Goal: Transaction & Acquisition: Purchase product/service

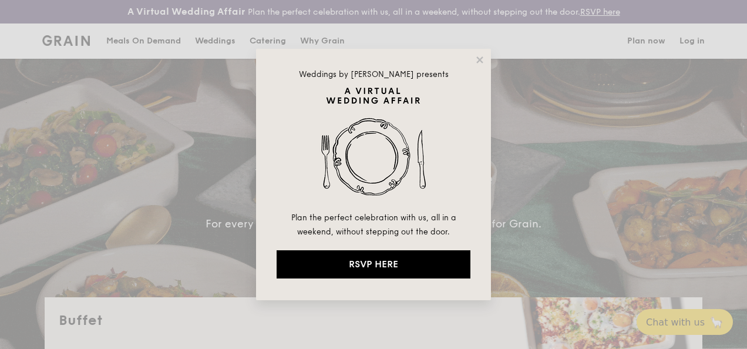
select select
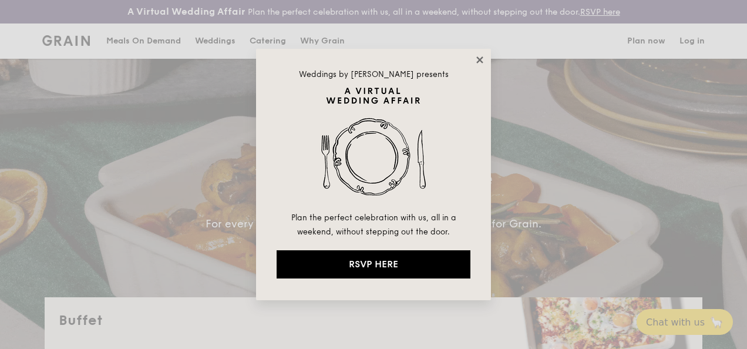
click at [483, 64] on icon at bounding box center [480, 60] width 11 height 11
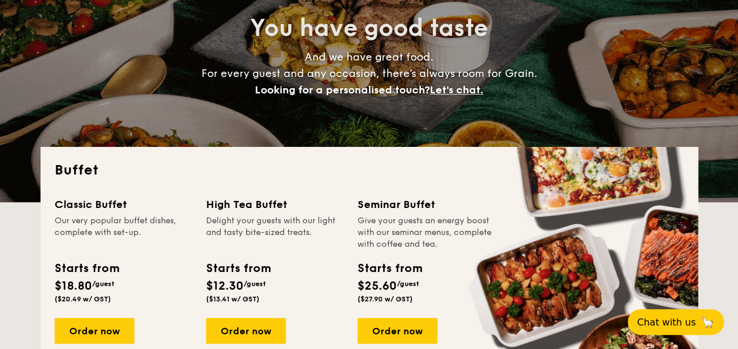
scroll to position [176, 0]
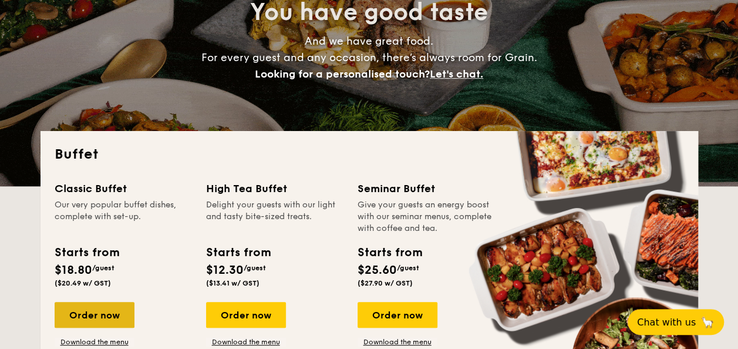
click at [110, 319] on div "Order now" at bounding box center [95, 315] width 80 height 26
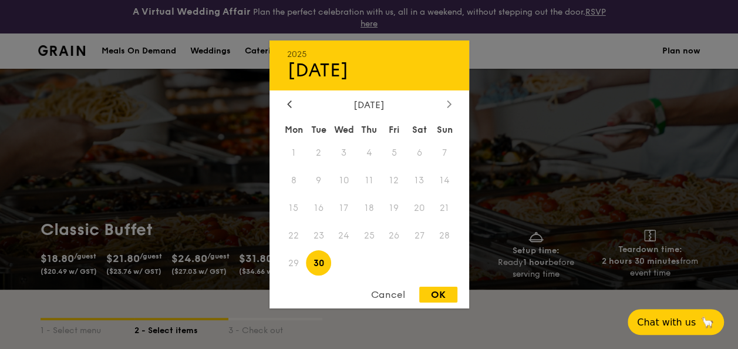
click at [446, 107] on div at bounding box center [449, 104] width 11 height 11
click at [417, 154] on span "4" at bounding box center [419, 152] width 25 height 25
click at [445, 291] on div "OK" at bounding box center [438, 295] width 38 height 16
type input "[DATE]"
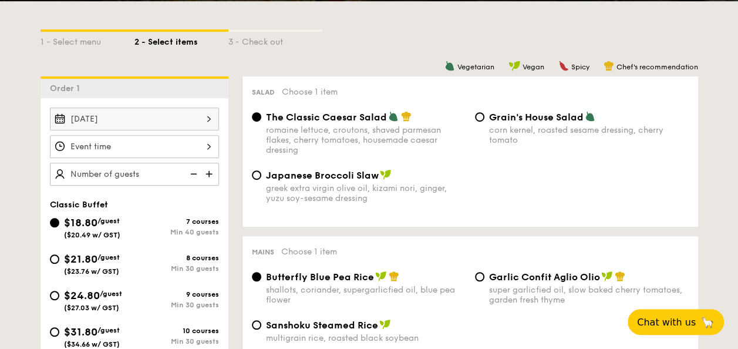
scroll to position [294, 0]
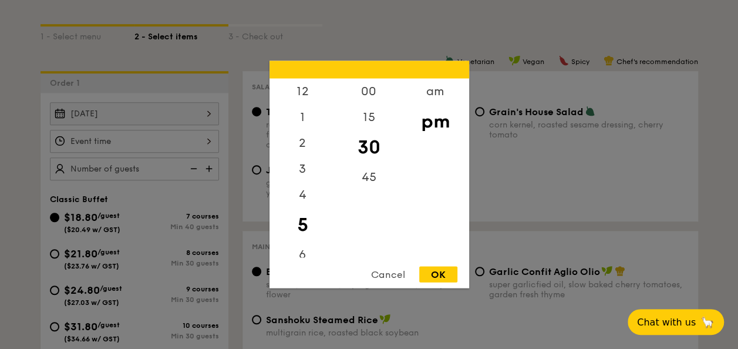
click at [176, 136] on div "12 1 2 3 4 5 6 7 8 9 10 11 00 15 30 45 am pm Cancel OK" at bounding box center [134, 141] width 169 height 23
click at [422, 93] on div "am" at bounding box center [435, 96] width 66 height 34
click at [307, 139] on div "2" at bounding box center [303, 143] width 66 height 26
click at [303, 110] on div "1" at bounding box center [303, 118] width 66 height 26
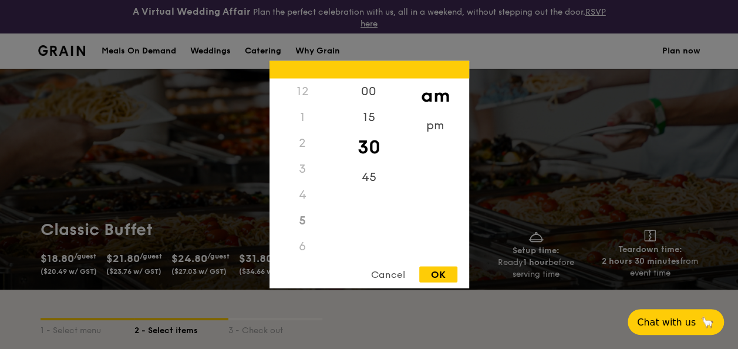
scroll to position [235, 0]
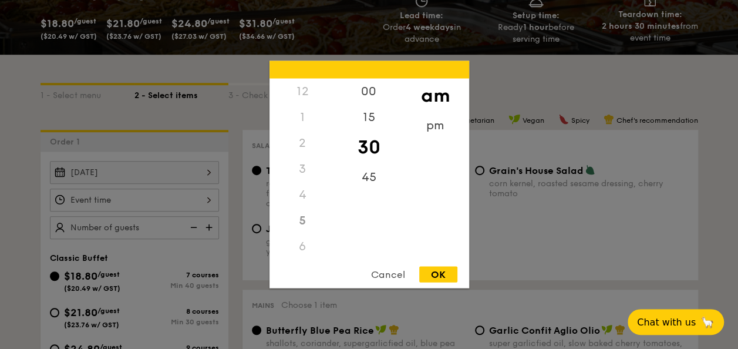
drag, startPoint x: 337, startPoint y: 176, endPoint x: 337, endPoint y: 220, distance: 43.5
click at [337, 220] on div "00 15 30 45" at bounding box center [369, 168] width 66 height 179
drag, startPoint x: 333, startPoint y: 176, endPoint x: 335, endPoint y: 211, distance: 34.7
click at [335, 211] on div "12 1 2 3 4 5 6 7 8 9 10 11" at bounding box center [303, 168] width 66 height 179
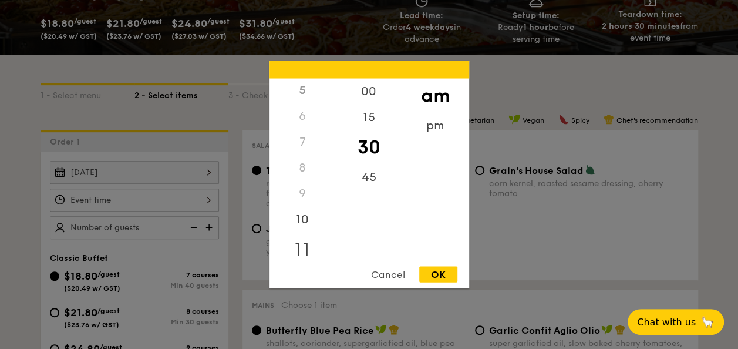
click at [304, 241] on div "11" at bounding box center [303, 250] width 66 height 34
click at [439, 276] on div "OK" at bounding box center [438, 275] width 38 height 16
type input "11:30AM"
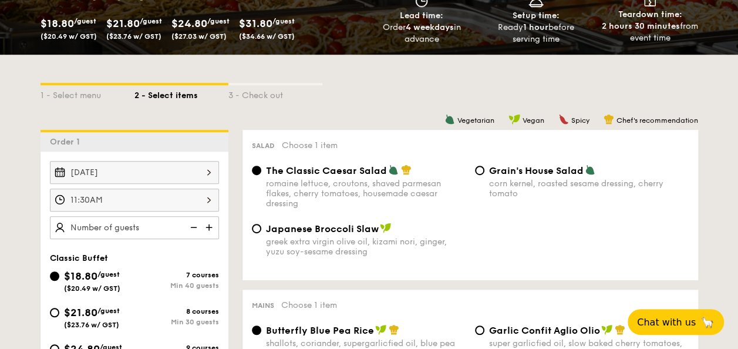
click at [212, 225] on img at bounding box center [210, 227] width 18 height 22
type input "45 guests"
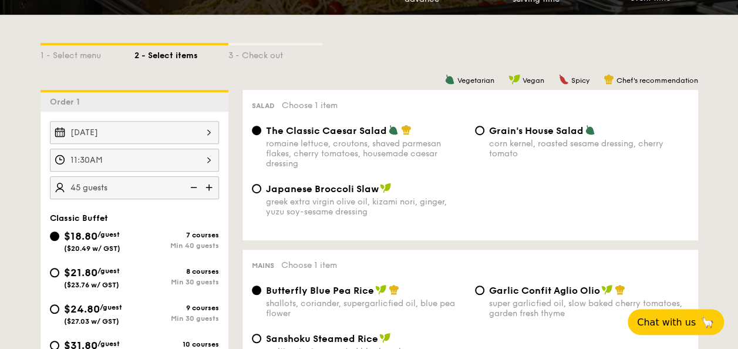
scroll to position [294, 0]
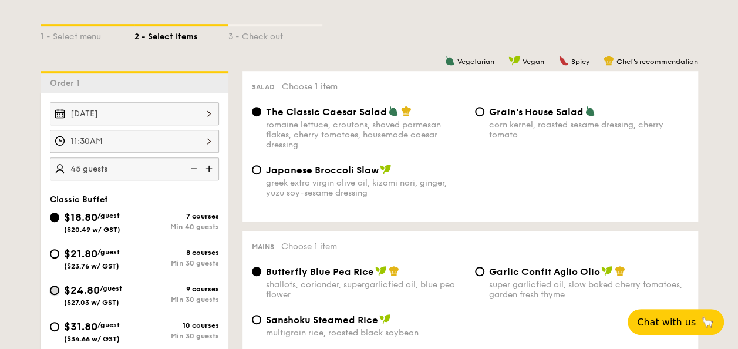
click at [58, 289] on input "$24.80 /guest ($27.03 w/ GST) 9 courses Min 30 guests" at bounding box center [54, 289] width 9 height 9
radio input "true"
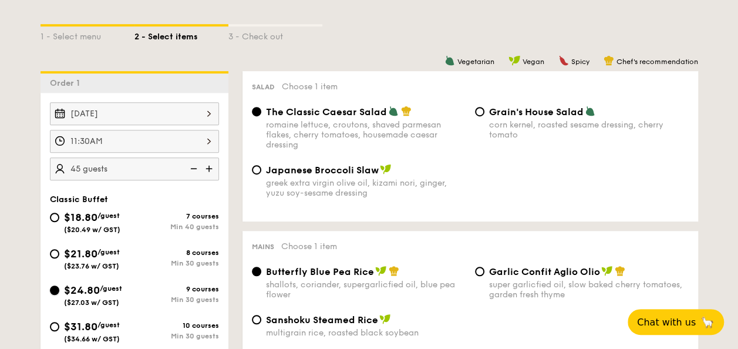
radio input "true"
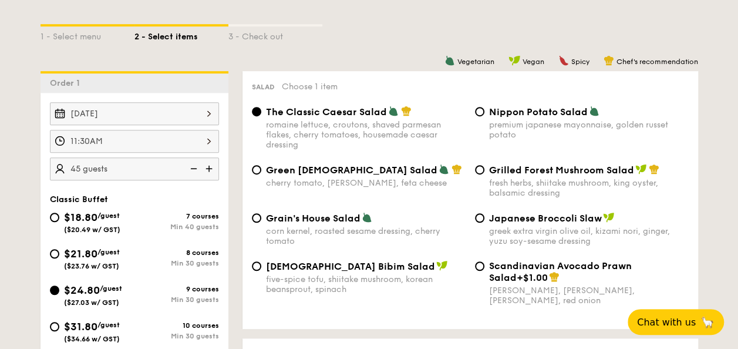
click at [523, 112] on span "Nippon Potato Salad" at bounding box center [538, 111] width 99 height 11
click at [485, 112] on input "Nippon Potato Salad premium japanese mayonnaise, golden russet potato" at bounding box center [479, 111] width 9 height 9
radio input "true"
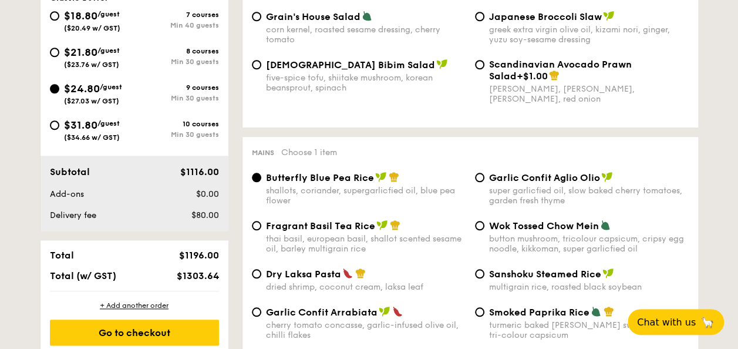
scroll to position [529, 0]
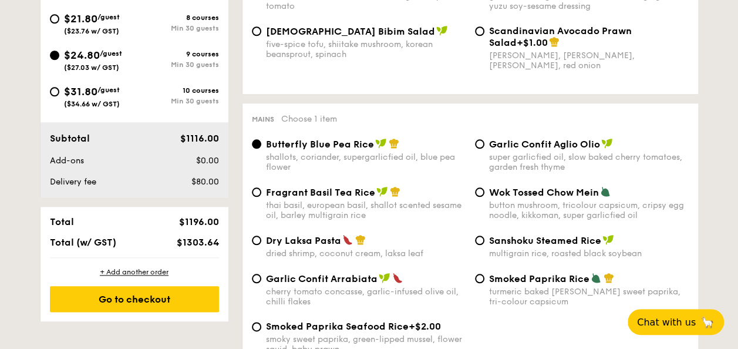
click at [517, 164] on div "super garlicfied oil, slow baked cherry tomatoes, garden fresh thyme" at bounding box center [589, 162] width 200 height 20
click at [485, 149] on input "Garlic Confit Aglio Olio super garlicfied oil, slow baked cherry tomatoes, gard…" at bounding box center [479, 143] width 9 height 9
radio input "true"
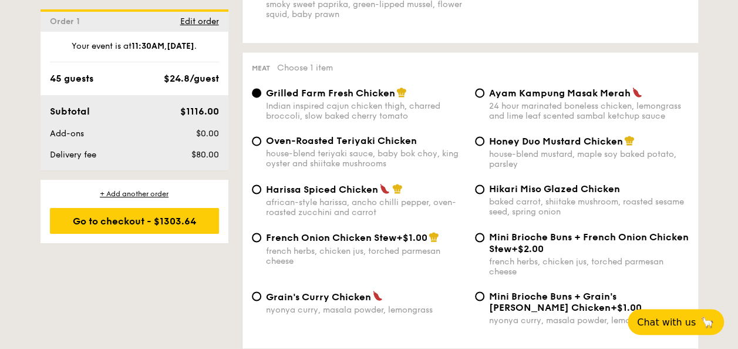
scroll to position [881, 0]
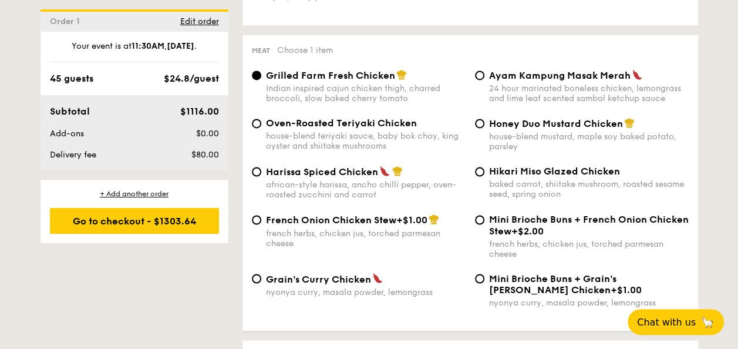
click at [276, 129] on span "Oven-Roasted Teriyaki Chicken" at bounding box center [341, 122] width 151 height 11
click at [261, 128] on input "Oven-Roasted Teriyaki Chicken house-blend teriyaki sauce, baby bok choy, king o…" at bounding box center [256, 123] width 9 height 9
radio input "true"
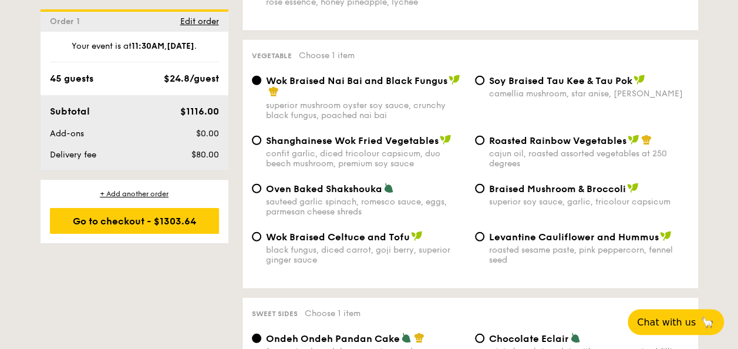
scroll to position [1527, 0]
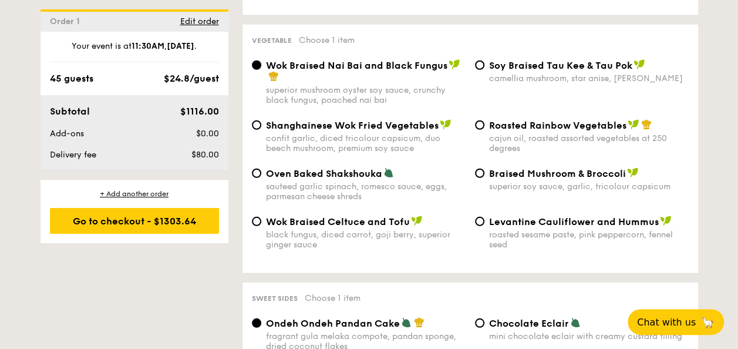
click at [362, 186] on div "sauteed garlic spinach, romesco sauce, eggs, parmesan cheese shreds" at bounding box center [366, 191] width 200 height 20
click at [261, 178] on input "Oven Baked Shakshouka sauteed garlic spinach, romesco sauce, eggs, parmesan che…" at bounding box center [256, 173] width 9 height 9
radio input "true"
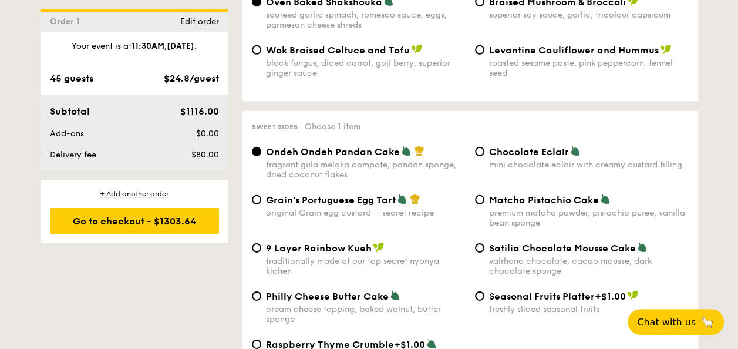
scroll to position [1703, 0]
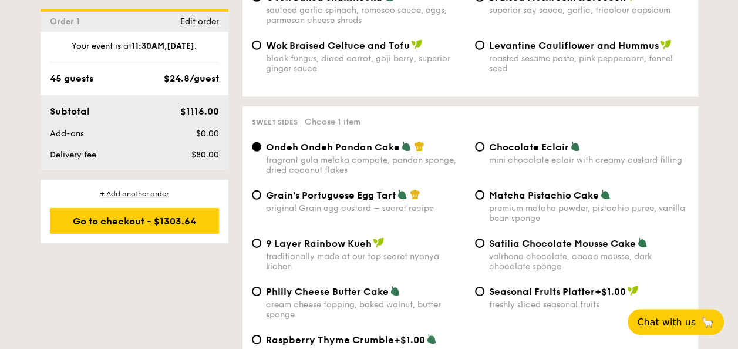
click at [298, 253] on div "9 Layer Rainbow Kueh traditionally made at our top secret nyonya kichen" at bounding box center [366, 254] width 200 height 34
click at [261, 248] on input "9 Layer Rainbow Kueh traditionally made at our top secret nyonya kichen" at bounding box center [256, 242] width 9 height 9
radio input "true"
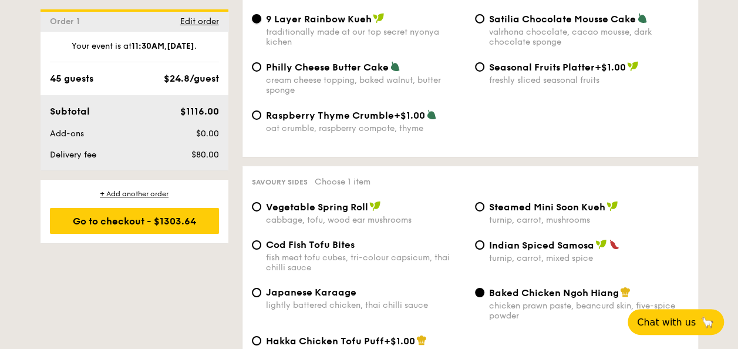
scroll to position [1997, 0]
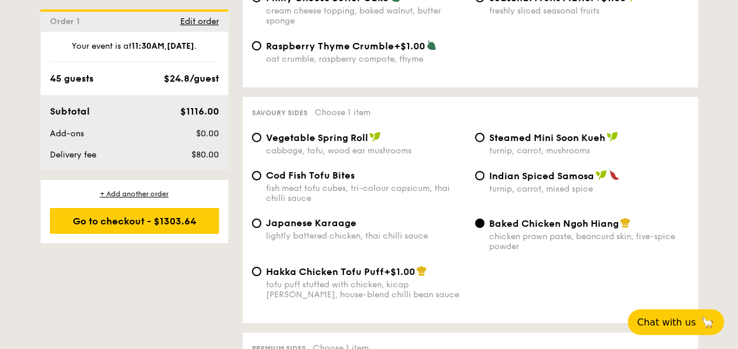
click at [515, 137] on span "Steamed Mini Soon Kueh" at bounding box center [547, 137] width 116 height 11
click at [485, 137] on input "Steamed Mini Soon Kueh turnip, carrot, mushrooms" at bounding box center [479, 137] width 9 height 9
radio input "true"
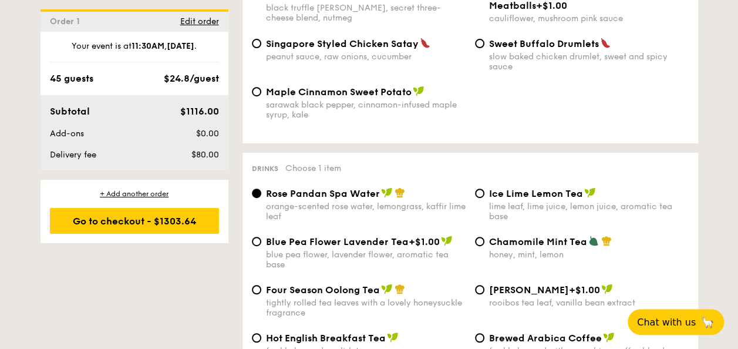
scroll to position [2467, 0]
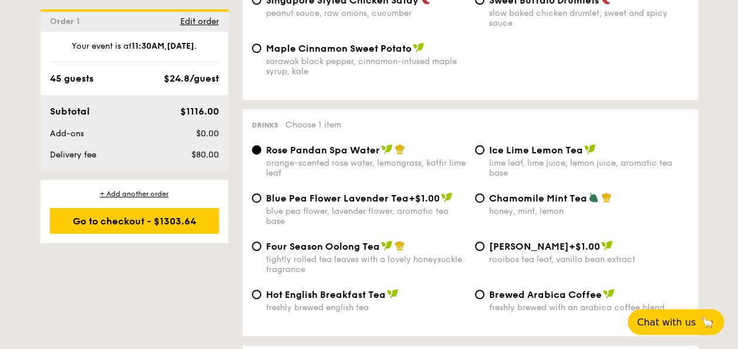
click at [526, 156] on span "Ice Lime Lemon Tea" at bounding box center [536, 149] width 94 height 11
click at [485, 154] on input "Ice Lime Lemon Tea lime leaf, lime juice, lemon juice, aromatic tea base" at bounding box center [479, 149] width 9 height 9
radio input "true"
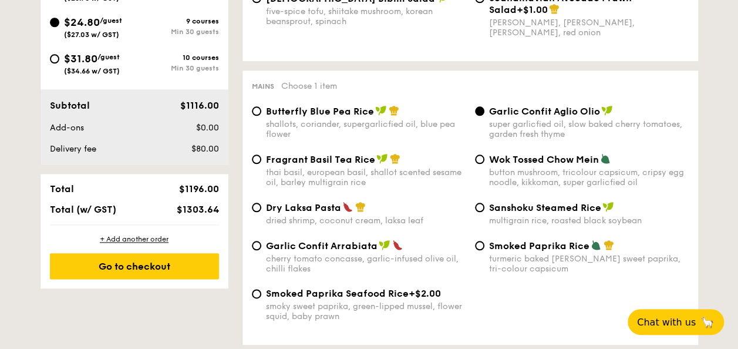
scroll to position [587, 0]
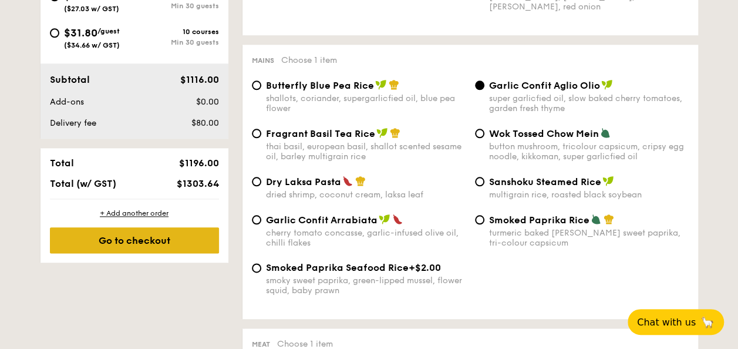
click at [178, 229] on div "Go to checkout" at bounding box center [134, 240] width 169 height 26
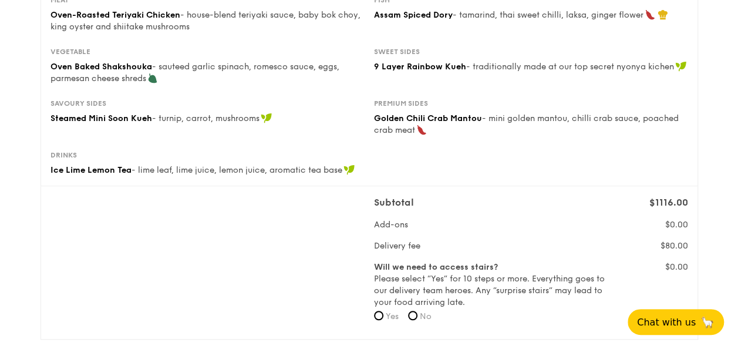
scroll to position [294, 0]
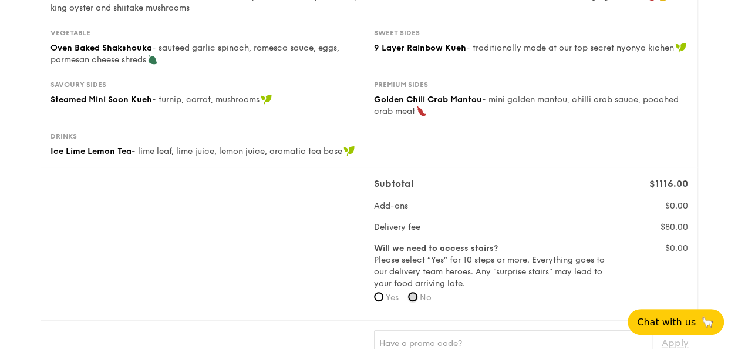
click at [418, 296] on input "No" at bounding box center [412, 296] width 9 height 9
radio input "true"
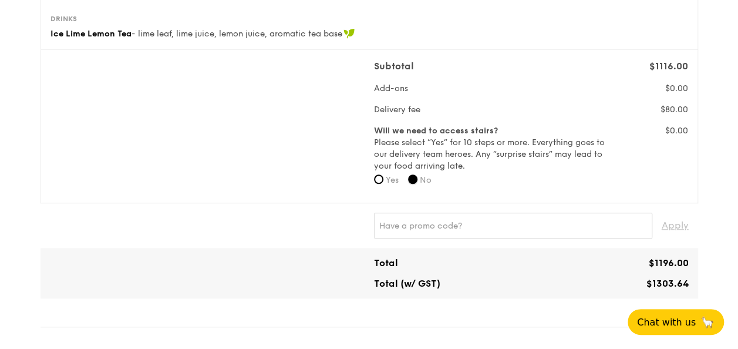
scroll to position [646, 0]
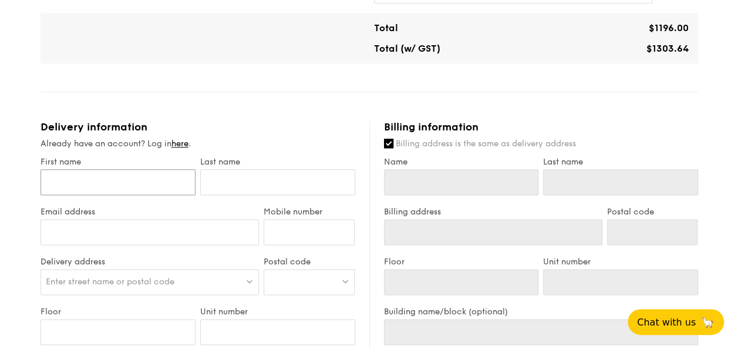
click at [139, 186] on input "First name" at bounding box center [118, 182] width 155 height 26
type input "y"
type input "yu"
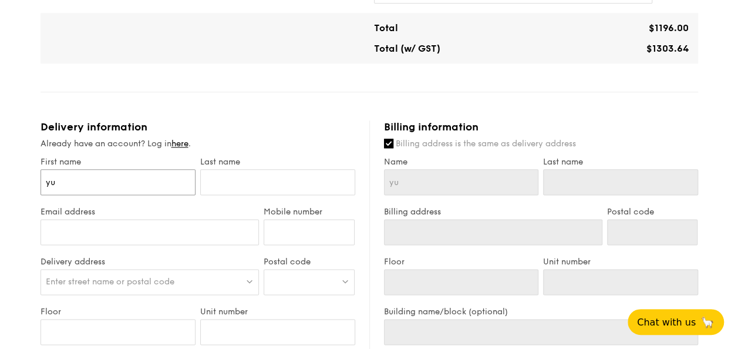
type input "yuh"
type input "yuhu"
type input "yuhui"
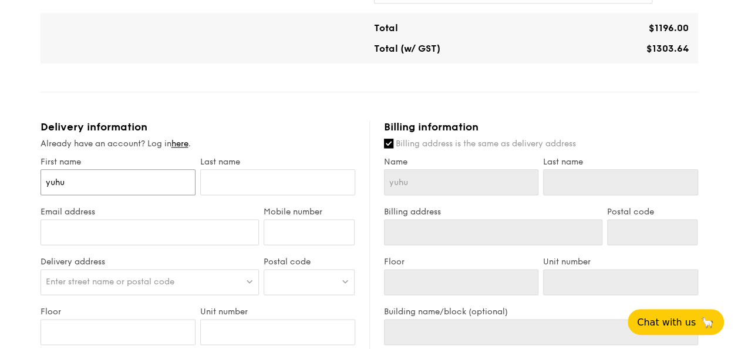
type input "yuhui"
type input "yuhu"
type input "yuh"
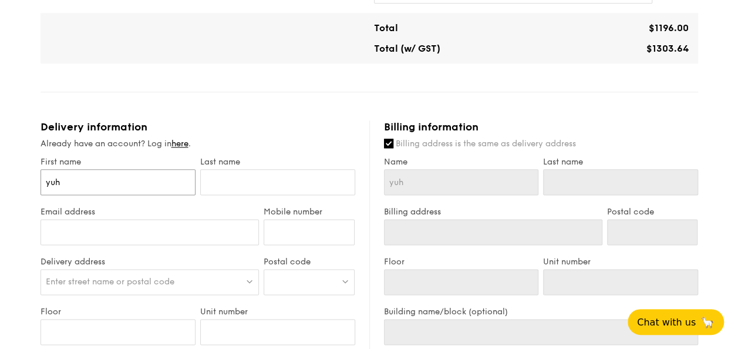
type input "yu"
type input "y"
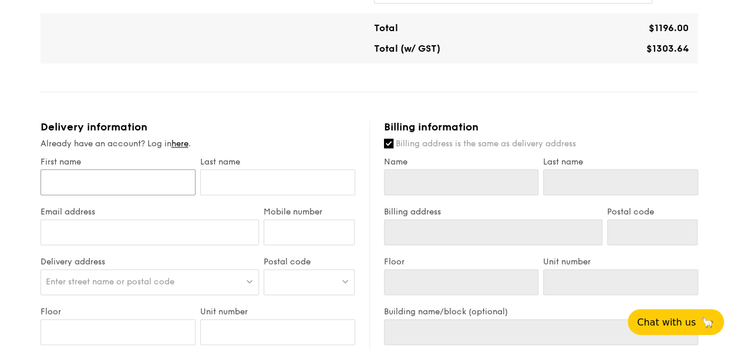
type input "y"
type input "yu"
type input "yuh"
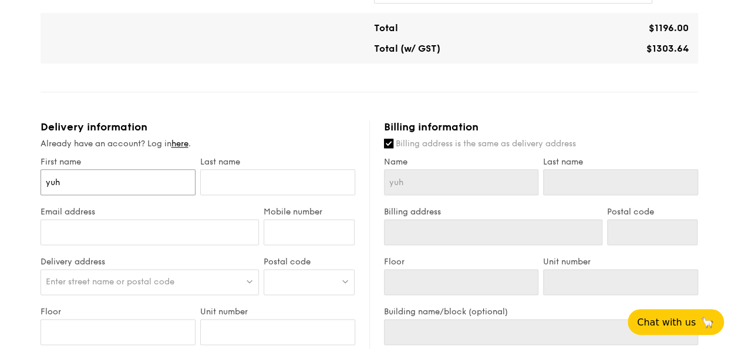
type input "yuhu"
type input "yuhui"
type input "yuhu"
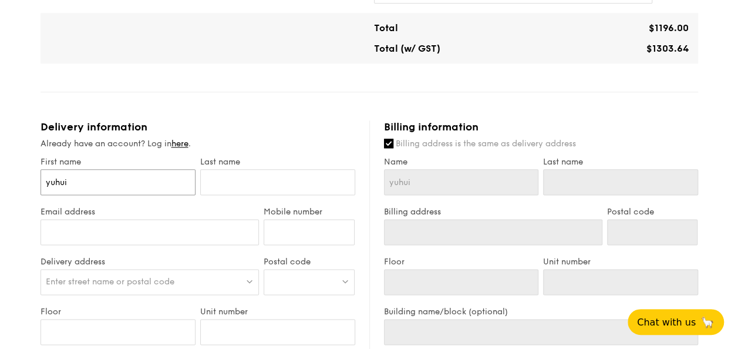
type input "yuhu"
type input "yuh"
type input "yu"
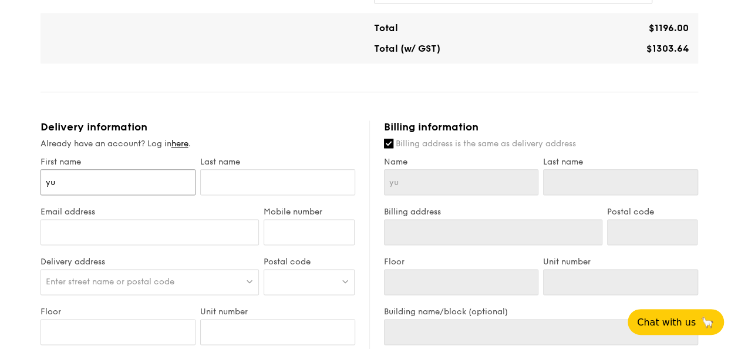
type input "y"
type input "Y"
type input "Yu"
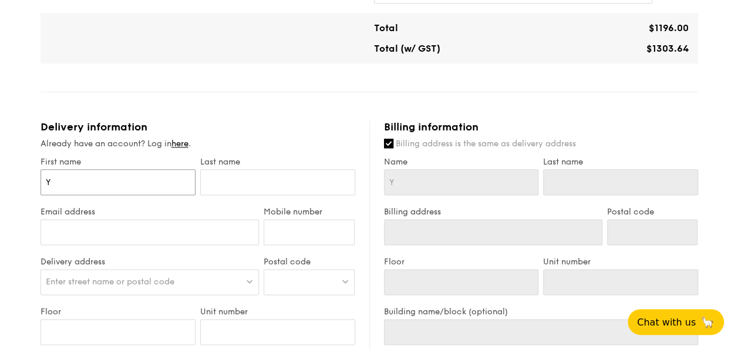
type input "Yu"
type input "Yuh"
type input "Yuhu"
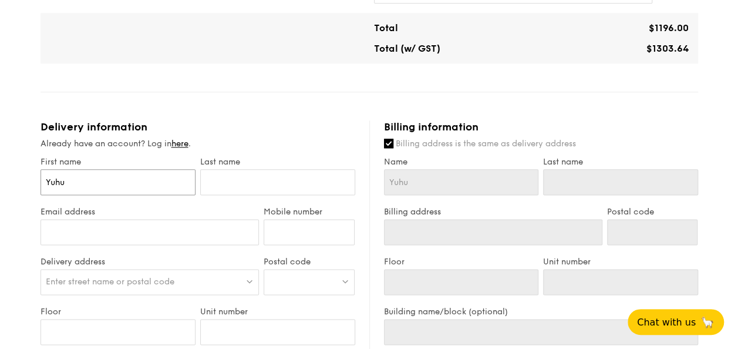
type input "Yuhui"
type input "H"
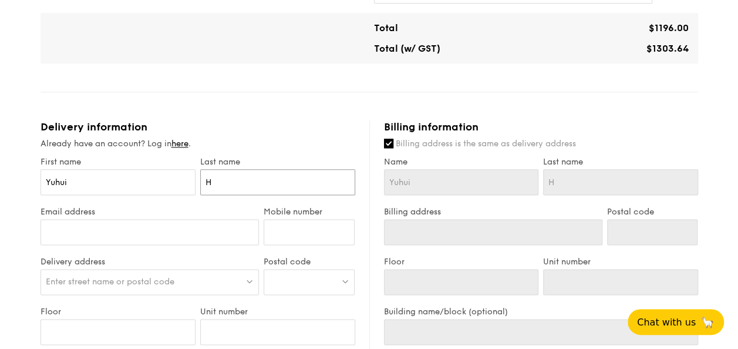
type input "Ho"
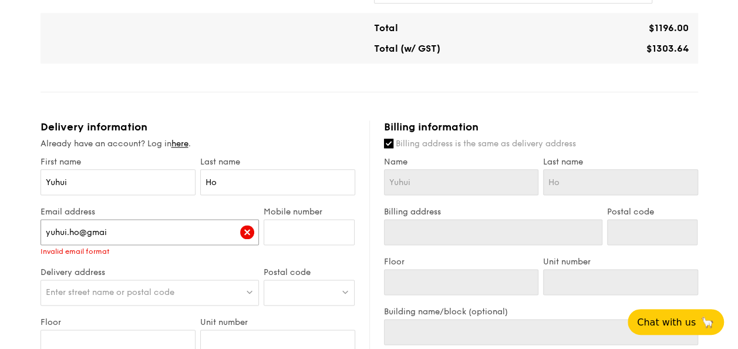
type input "[EMAIL_ADDRESS][DOMAIN_NAME]"
type input "81126262"
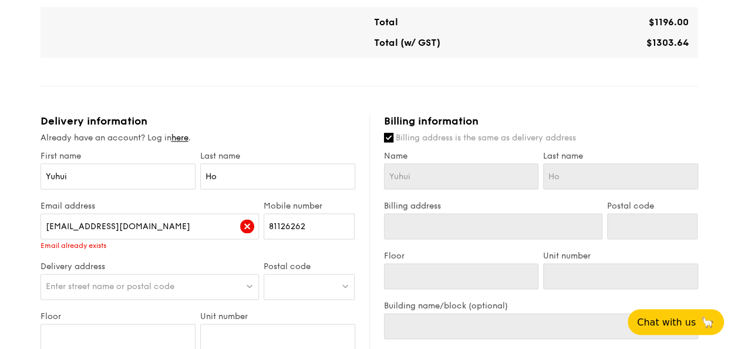
click at [113, 277] on div "Enter street name or postal code" at bounding box center [150, 287] width 219 height 26
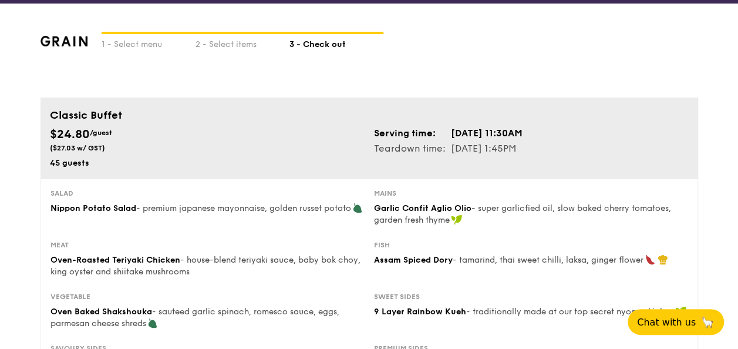
scroll to position [0, 0]
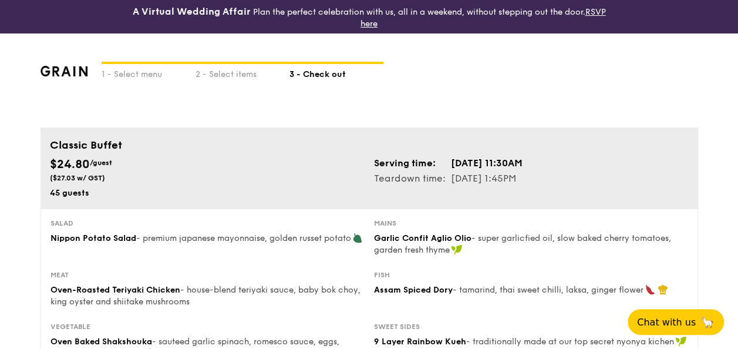
click at [559, 160] on div "Serving time: [DATE] 11:30AM Teardown time: [DATE] 1:45PM" at bounding box center [531, 171] width 324 height 31
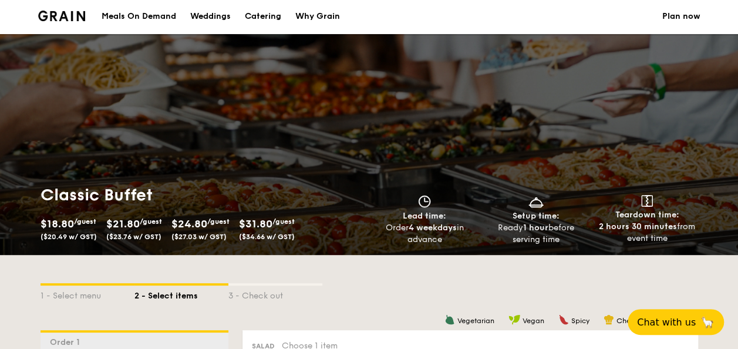
scroll to position [176, 0]
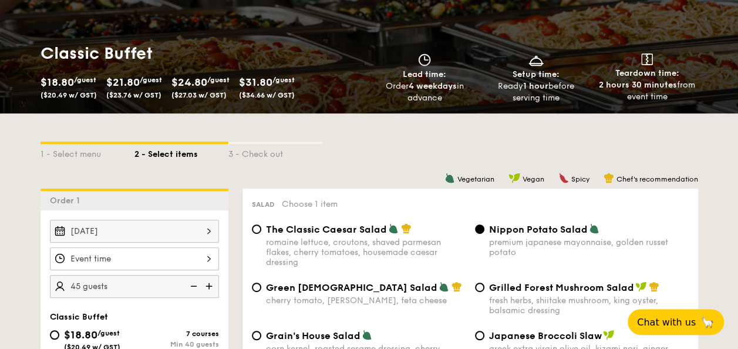
click at [200, 250] on div at bounding box center [134, 258] width 169 height 23
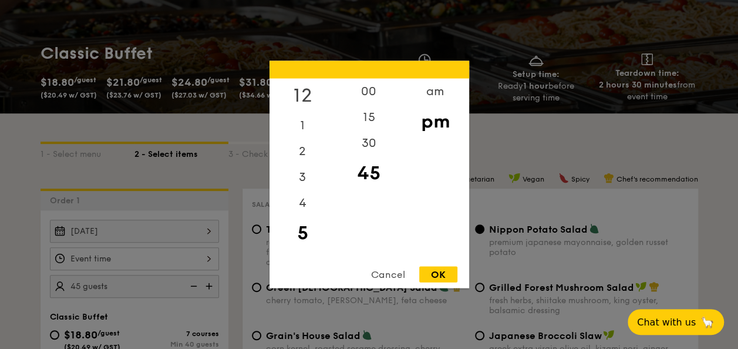
click at [312, 95] on div "12" at bounding box center [303, 96] width 66 height 34
click at [369, 93] on div "00" at bounding box center [369, 96] width 66 height 34
click at [442, 274] on div "OK" at bounding box center [438, 275] width 38 height 16
type input "12:00PM"
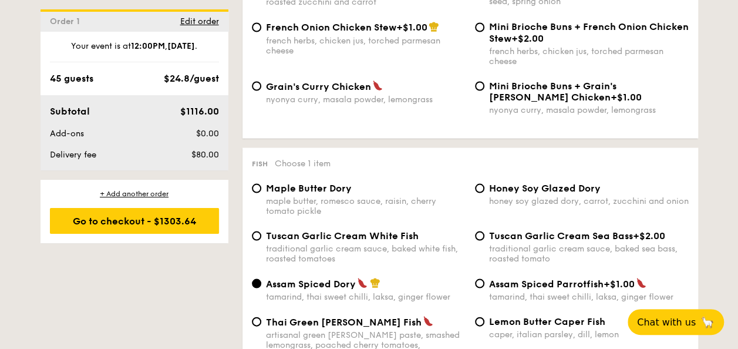
scroll to position [1116, 0]
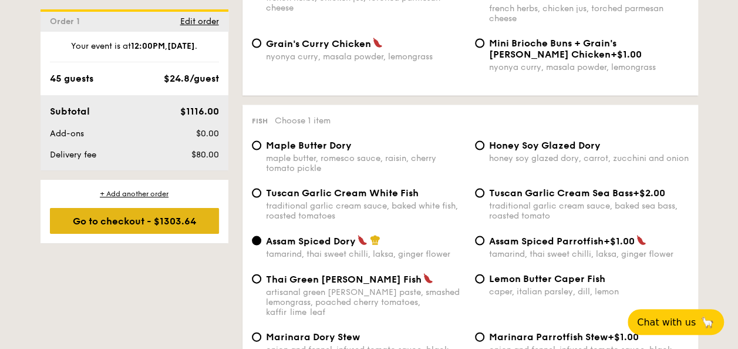
click at [195, 226] on div "Go to checkout - $1303.64" at bounding box center [134, 221] width 169 height 26
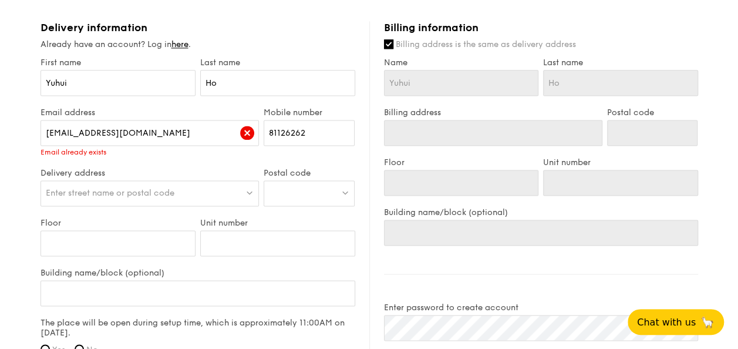
scroll to position [764, 0]
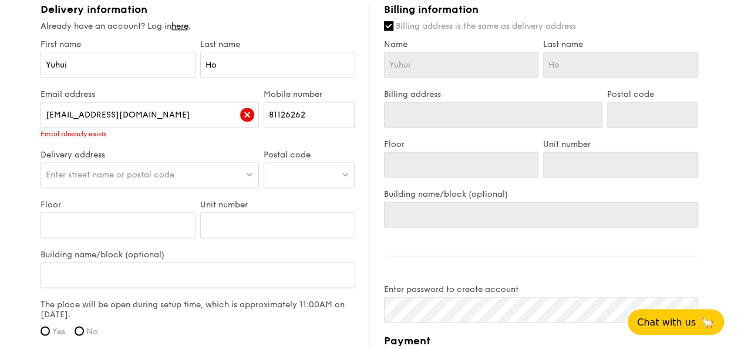
click at [208, 179] on div "Enter street name or postal code" at bounding box center [150, 175] width 219 height 26
click at [208, 179] on input "search" at bounding box center [150, 176] width 218 height 26
click at [184, 307] on label "The place will be open during setup time, which is approximately 11:00AM on [DA…" at bounding box center [198, 310] width 315 height 20
click at [56, 329] on span "Yes" at bounding box center [58, 332] width 13 height 10
click at [50, 329] on input "Yes" at bounding box center [45, 330] width 9 height 9
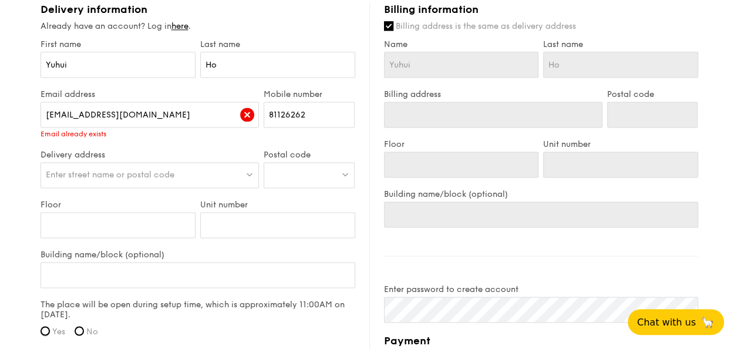
radio input "true"
click at [284, 166] on div at bounding box center [309, 175] width 91 height 26
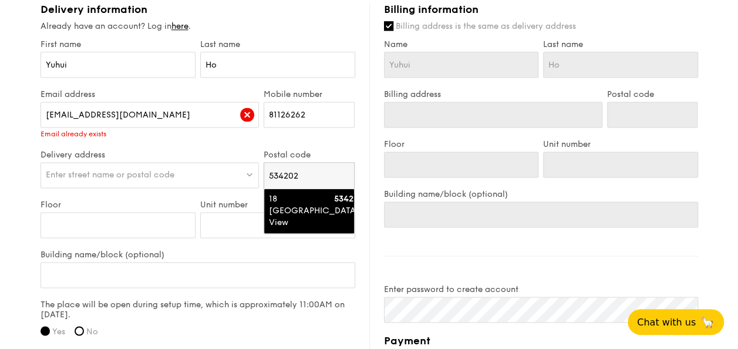
type input "534202"
click at [287, 209] on div "18 [GEOGRAPHIC_DATA] View" at bounding box center [299, 210] width 60 height 35
type input "18 [GEOGRAPHIC_DATA] View"
type input "534202"
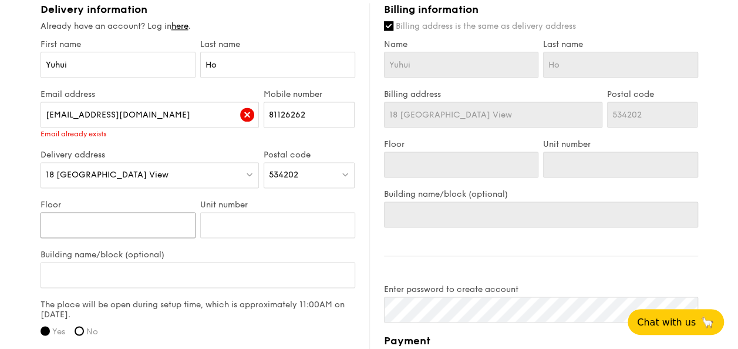
click at [155, 220] on input "Floor" at bounding box center [118, 225] width 155 height 26
type input "F"
type input "Fu"
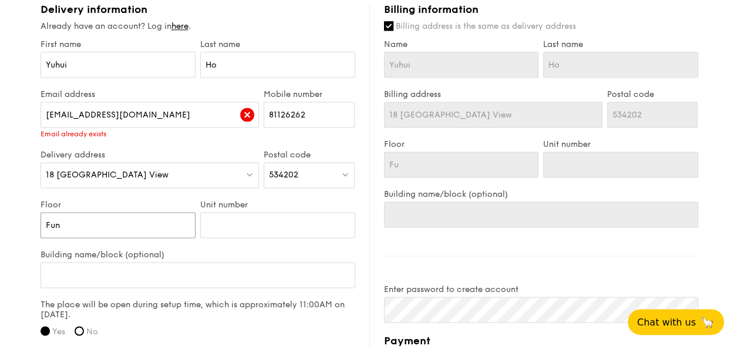
type input "Func"
type input "Funct"
type input "Functio"
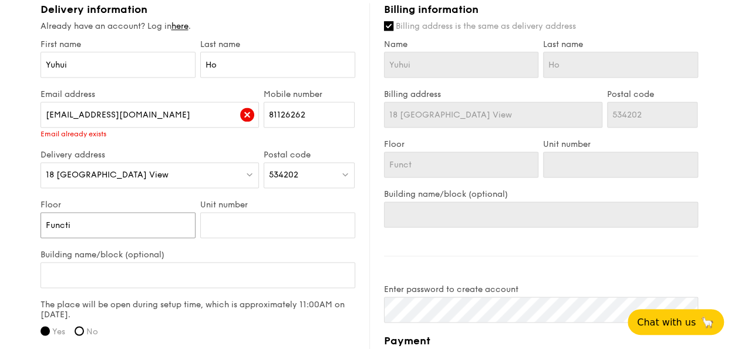
type input "Functio"
type input "Function"
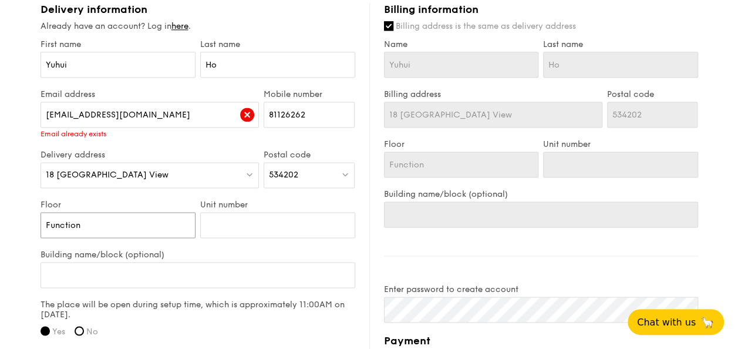
type input "Function r"
type input "Function ro"
type input "Function roo"
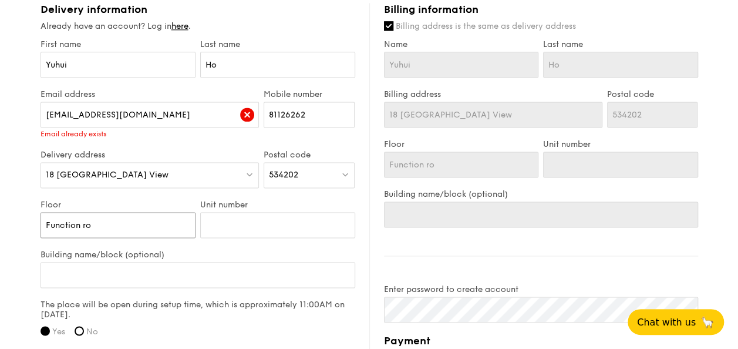
type input "Function roo"
type input "Function room"
type input "Function roo"
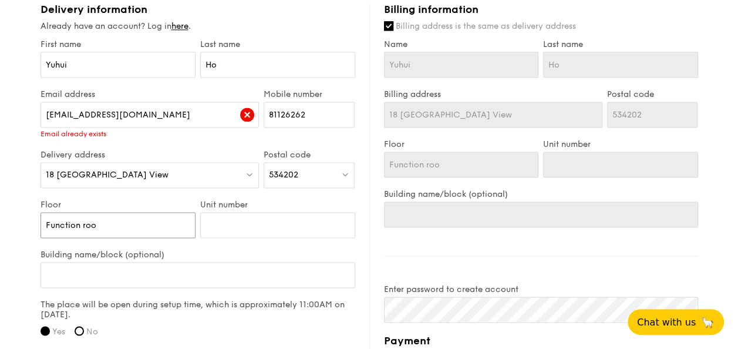
type input "Function ro"
type input "Function r"
type input "Function"
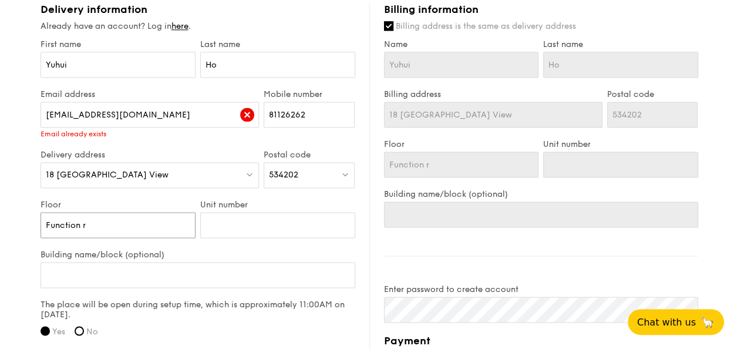
type input "Function"
type input "Function R"
type input "Function Ro"
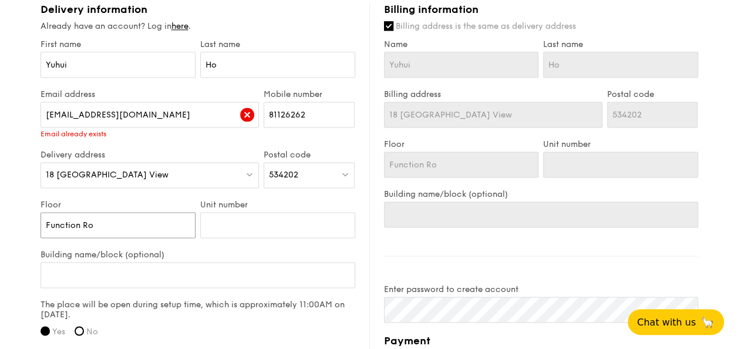
type input "Function Roo"
type input "Function Room"
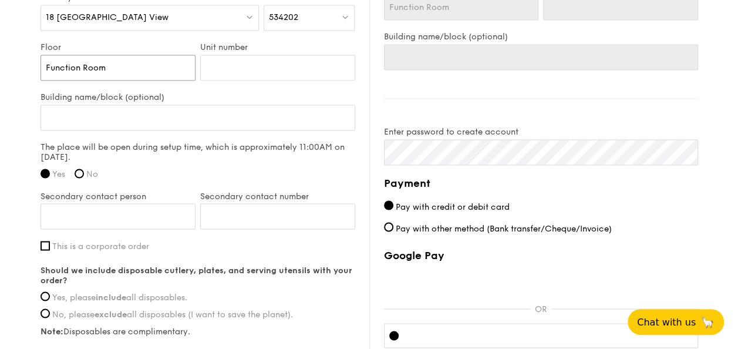
scroll to position [940, 0]
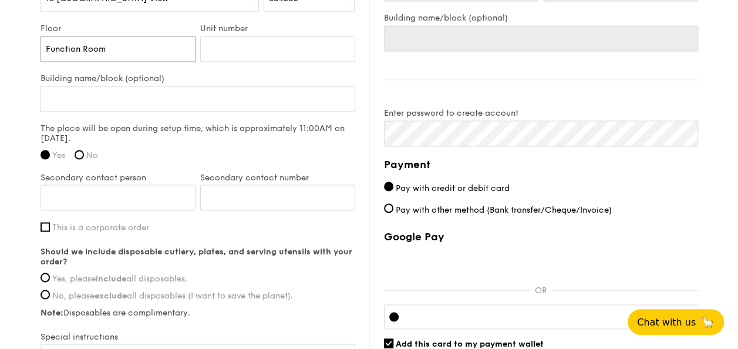
type input "Function Room"
click at [163, 184] on input "Secondary contact person" at bounding box center [118, 197] width 155 height 26
click at [46, 274] on input "Yes, please include all disposables." at bounding box center [45, 277] width 9 height 9
radio input "true"
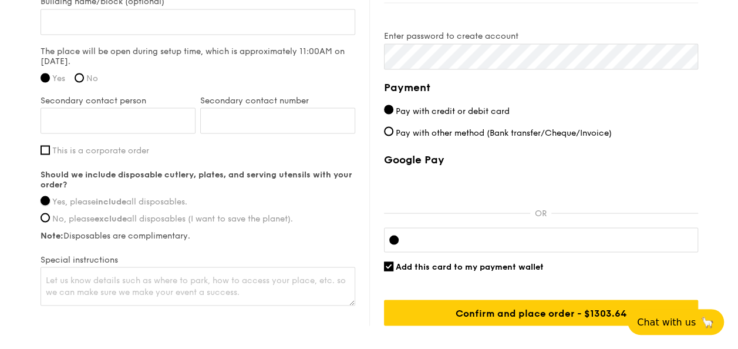
scroll to position [998, 0]
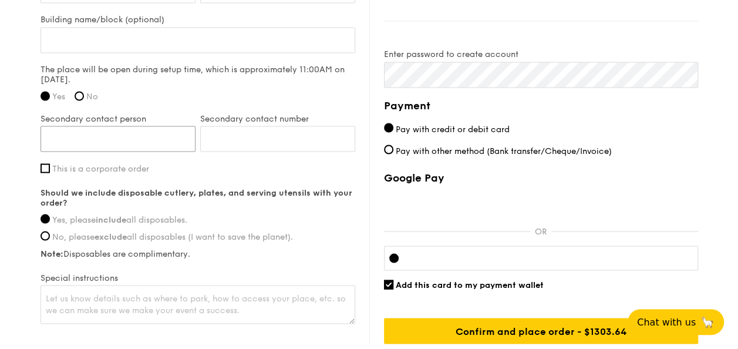
click at [94, 134] on input "Secondary contact person" at bounding box center [118, 139] width 155 height 26
type input "[PERSON_NAME]"
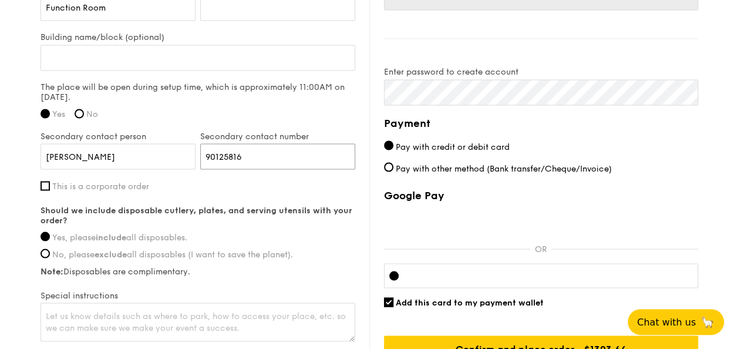
scroll to position [1057, 0]
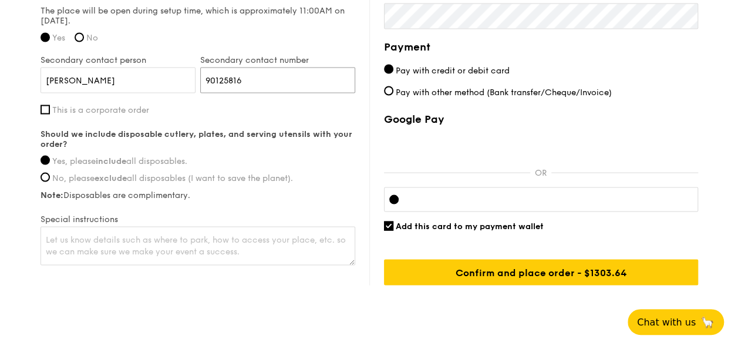
type input "90125816"
click at [404, 227] on span "Add this card to my payment wallet" at bounding box center [470, 226] width 148 height 10
click at [393, 227] on input "Add this card to my payment wallet" at bounding box center [388, 225] width 9 height 9
checkbox input "false"
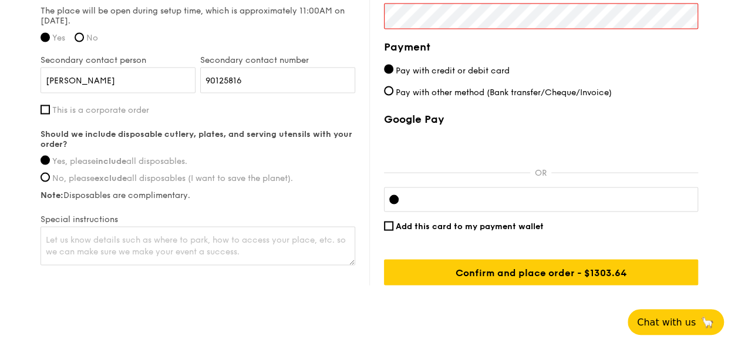
scroll to position [975, 0]
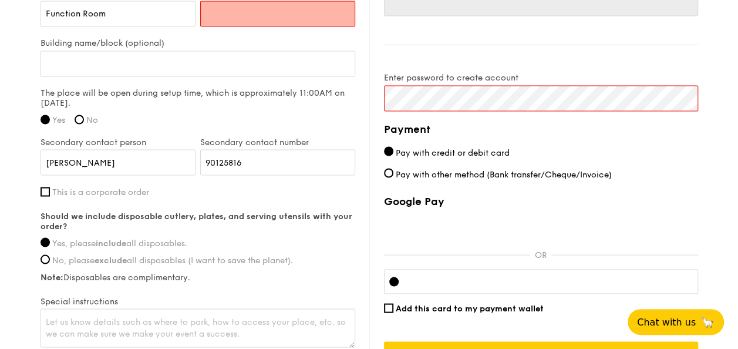
click at [490, 148] on span "Pay with credit or debit card" at bounding box center [453, 152] width 114 height 10
click at [393, 148] on input "Pay with credit or debit card" at bounding box center [388, 150] width 9 height 9
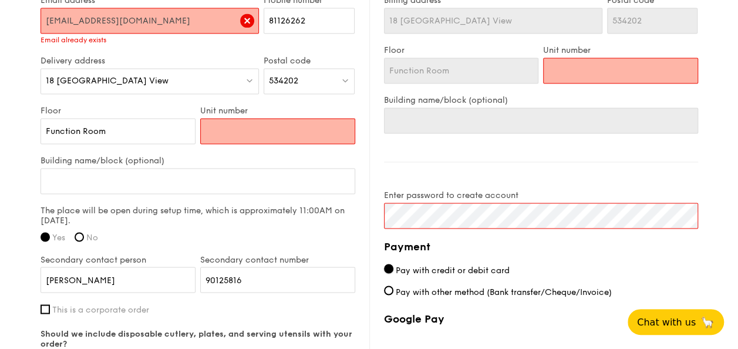
scroll to position [799, 0]
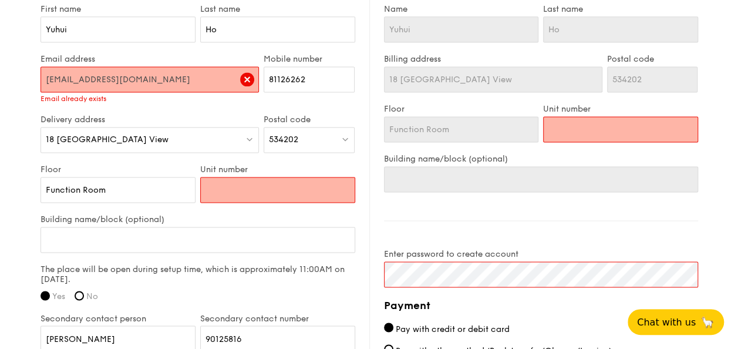
click at [139, 76] on input "[EMAIL_ADDRESS][DOMAIN_NAME]" at bounding box center [150, 79] width 219 height 26
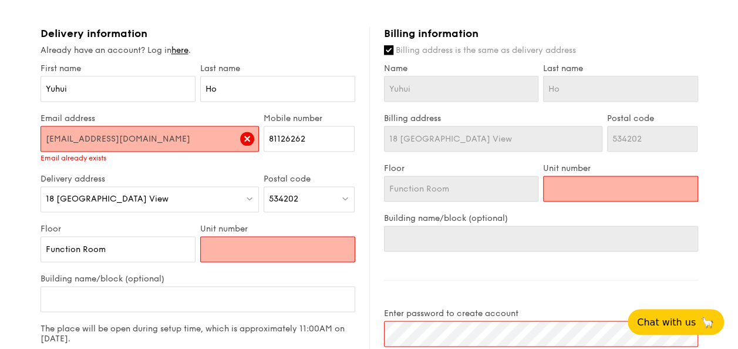
scroll to position [681, 0]
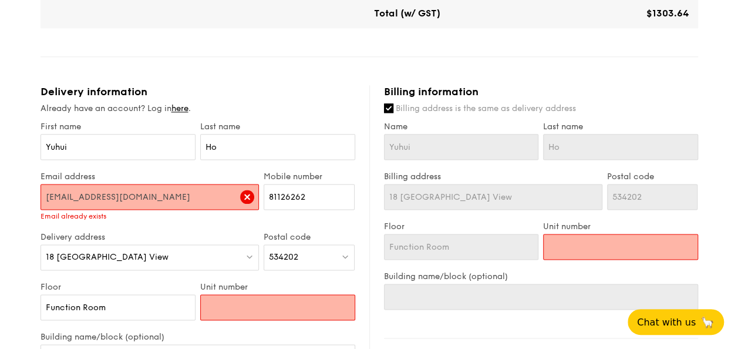
click at [253, 194] on img at bounding box center [247, 197] width 14 height 14
click at [254, 200] on img at bounding box center [247, 197] width 14 height 14
click at [248, 195] on img at bounding box center [247, 197] width 14 height 14
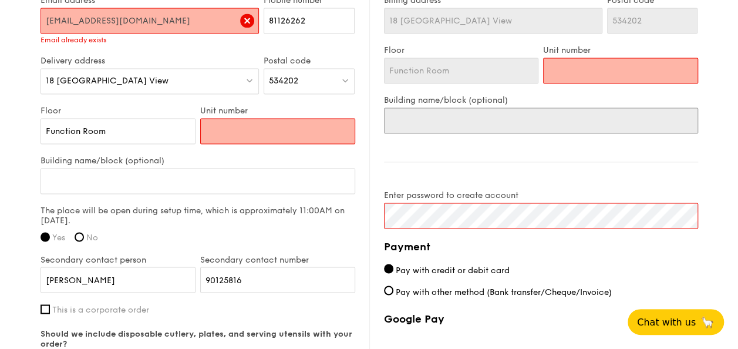
click at [425, 129] on input "Building name/block (optional)" at bounding box center [541, 120] width 314 height 26
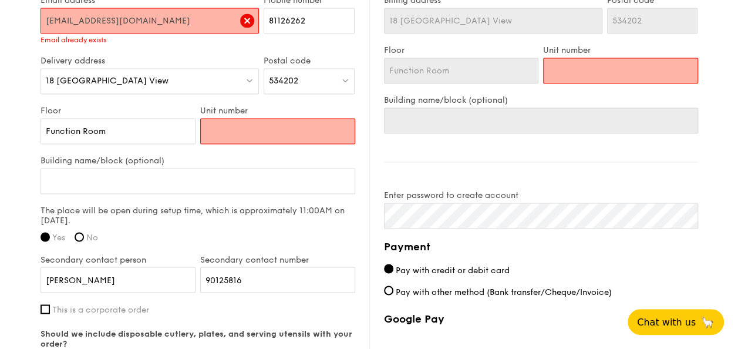
click at [244, 136] on input "Unit number" at bounding box center [277, 131] width 155 height 26
type input "L"
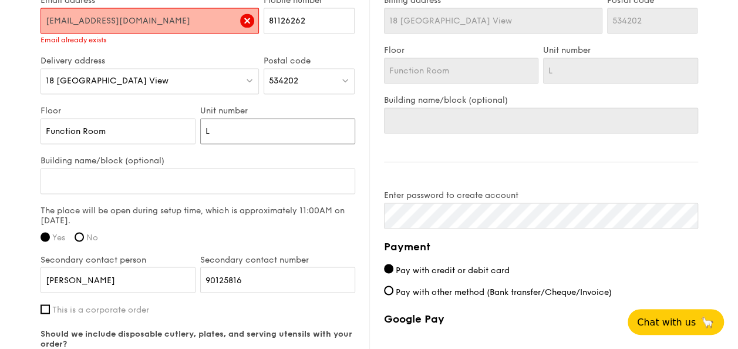
type input "Le"
type input "Lev"
type input "Leve"
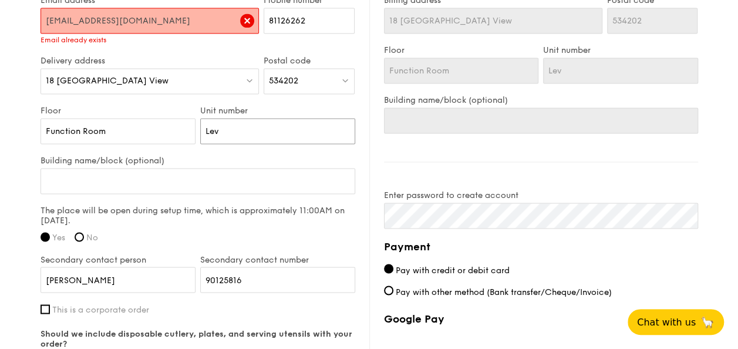
type input "Leve"
type input "Level"
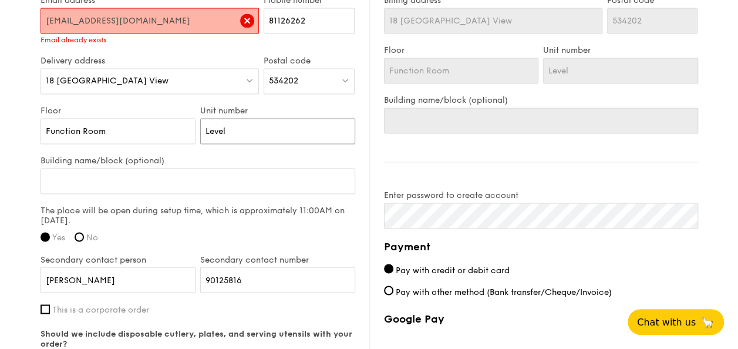
type input "Level 1"
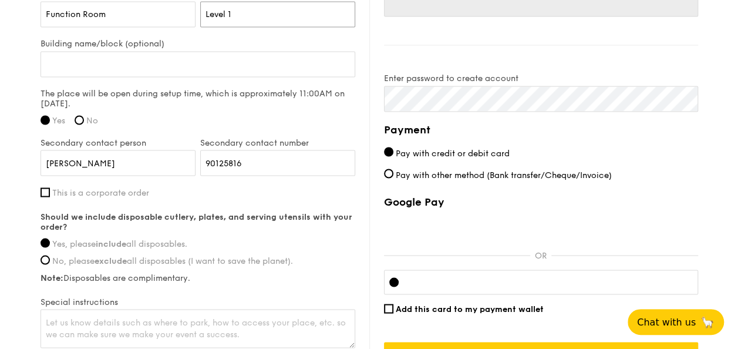
scroll to position [975, 0]
type input "Level 1"
click at [467, 248] on div "Google Pay OR Add this card to my payment wallet Confirm and place order - $130…" at bounding box center [541, 280] width 314 height 173
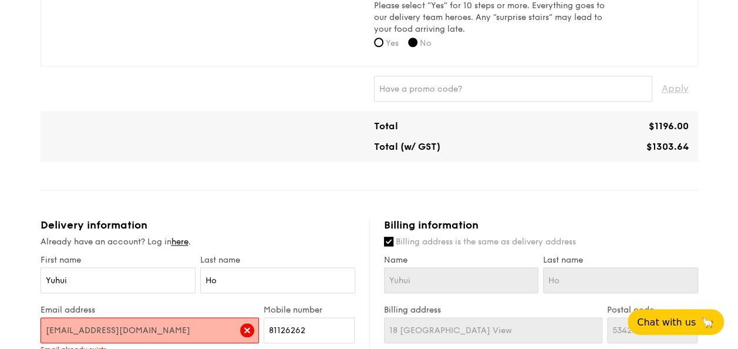
scroll to position [646, 0]
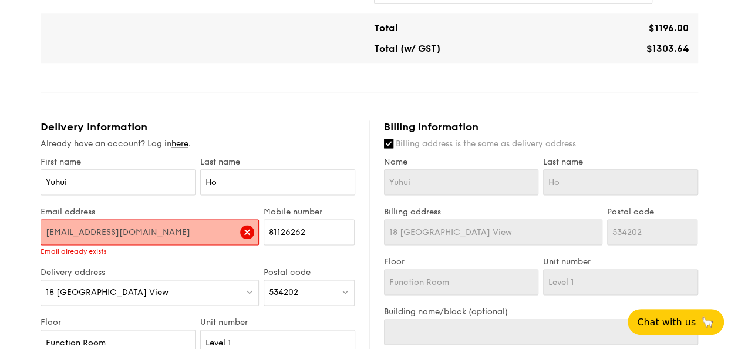
click at [243, 234] on img at bounding box center [247, 232] width 14 height 14
click at [247, 231] on img at bounding box center [247, 232] width 14 height 14
click at [190, 236] on input "[EMAIL_ADDRESS][DOMAIN_NAME]" at bounding box center [150, 232] width 219 height 26
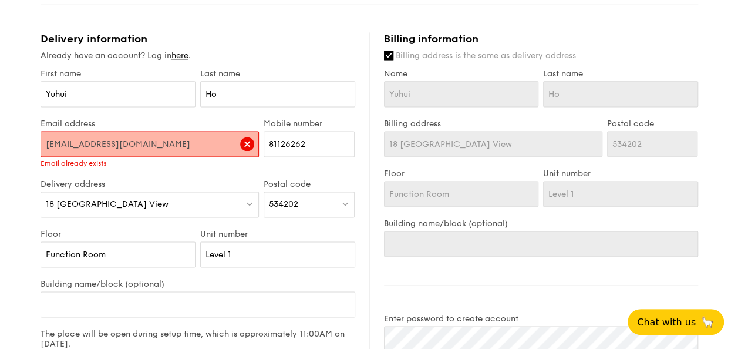
scroll to position [732, 0]
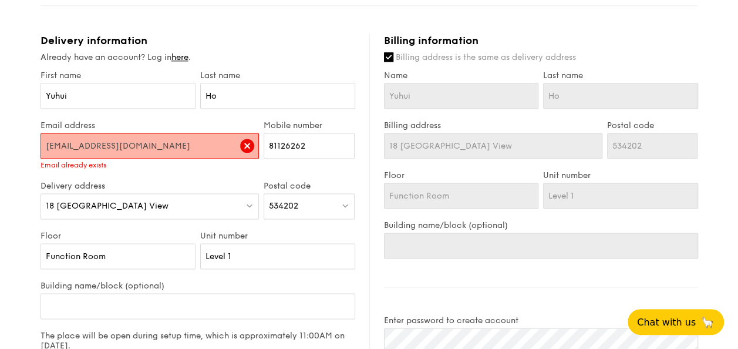
click at [205, 178] on div "Email address [EMAIL_ADDRESS][DOMAIN_NAME] Email already exists" at bounding box center [150, 150] width 224 height 60
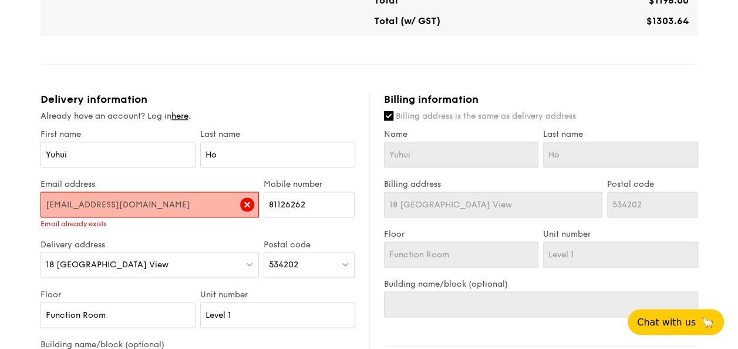
click at [355, 180] on label "Mobile number" at bounding box center [309, 184] width 91 height 10
click at [355, 191] on input "81126262" at bounding box center [309, 204] width 91 height 26
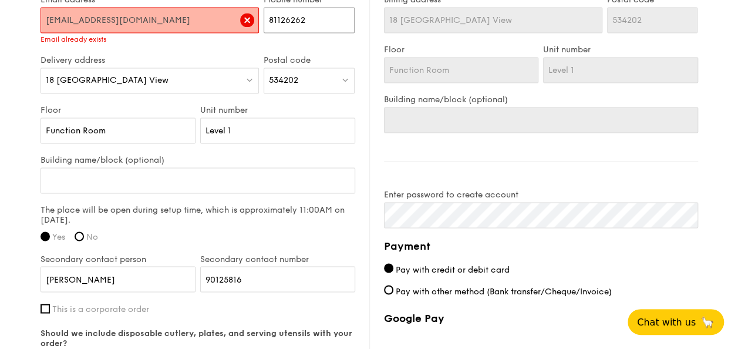
scroll to position [849, 0]
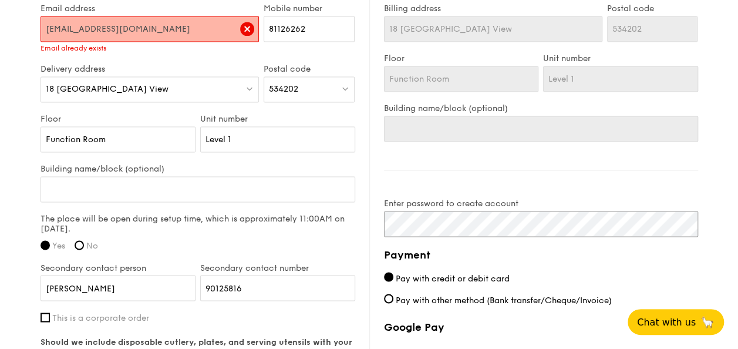
click at [359, 217] on div "Delivery information Already have an account? Log in here . First name [PERSON_…" at bounding box center [370, 205] width 658 height 576
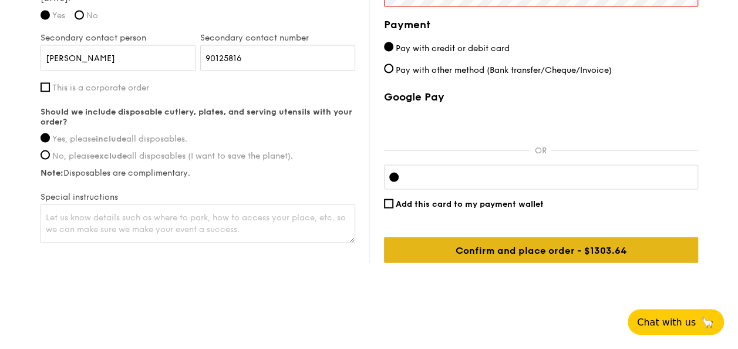
scroll to position [1084, 0]
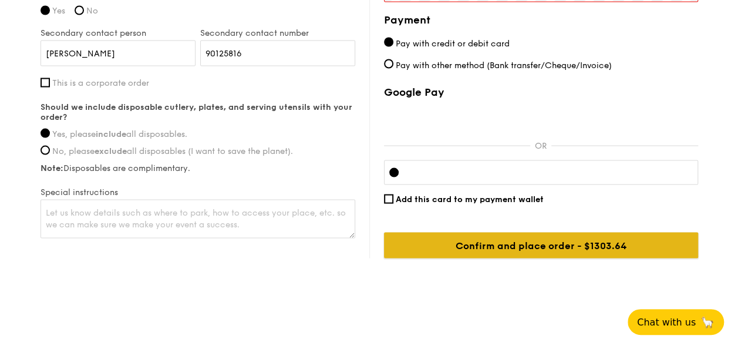
click at [466, 246] on input "Confirm and place order - $1303.64" at bounding box center [541, 245] width 314 height 26
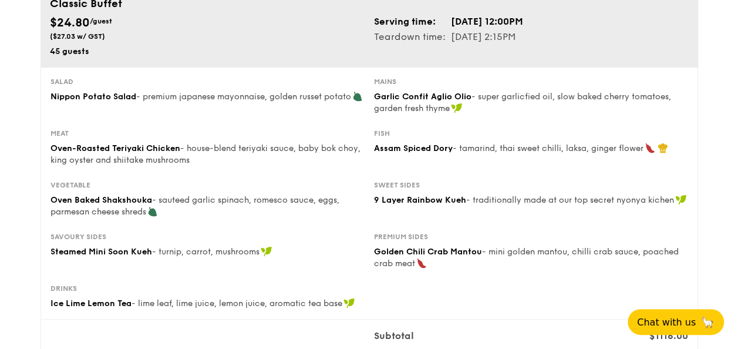
scroll to position [0, 0]
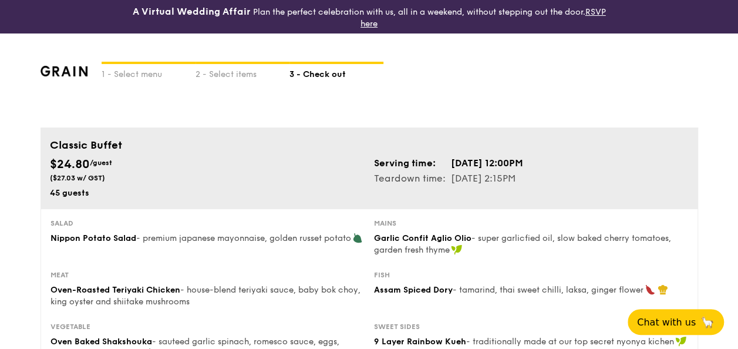
click at [58, 75] on img at bounding box center [65, 71] width 48 height 11
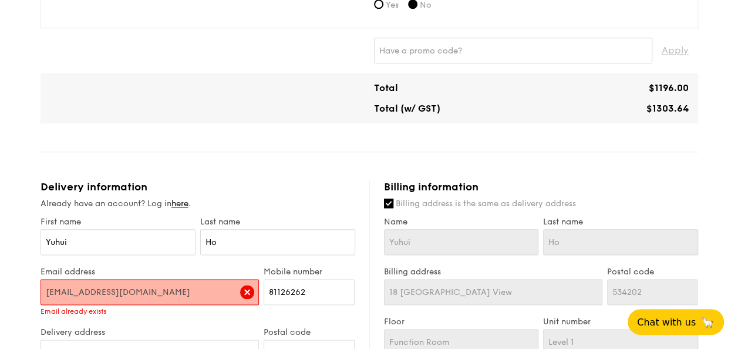
scroll to position [587, 0]
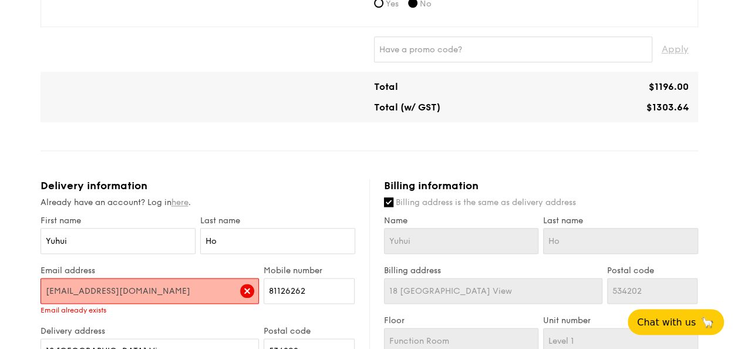
click at [180, 202] on link "here" at bounding box center [179, 202] width 17 height 10
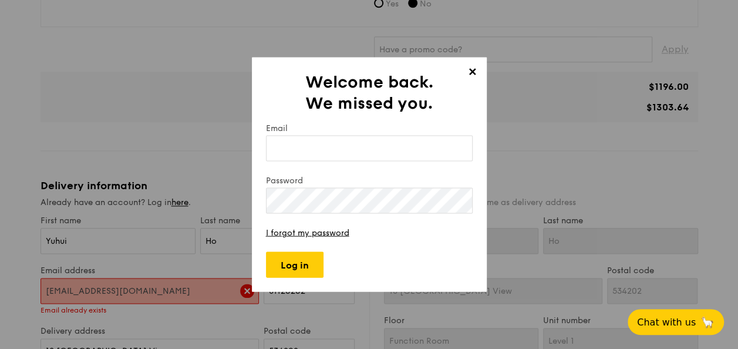
click at [304, 141] on input "Email" at bounding box center [369, 149] width 207 height 26
type input "[EMAIL_ADDRESS][DOMAIN_NAME]"
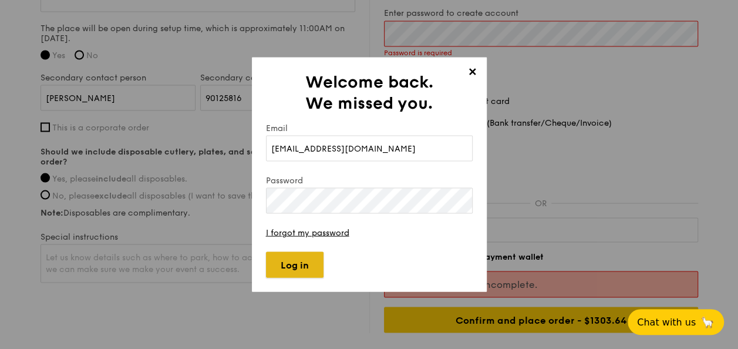
click at [304, 270] on input "Log in" at bounding box center [295, 265] width 58 height 26
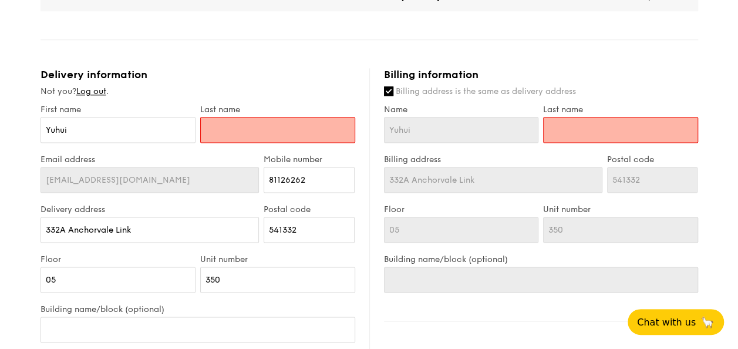
scroll to position [687, 0]
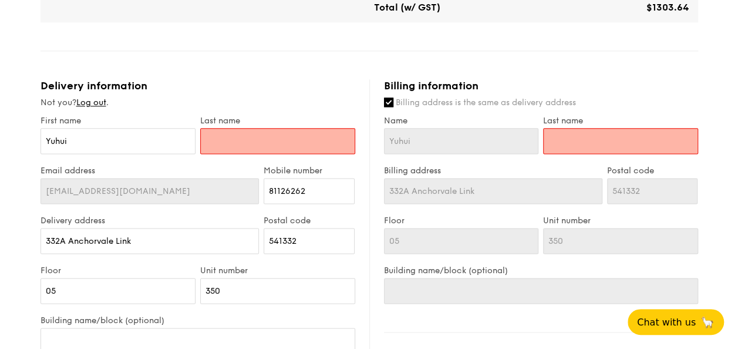
click at [280, 138] on input "text" at bounding box center [277, 141] width 155 height 26
type input "H"
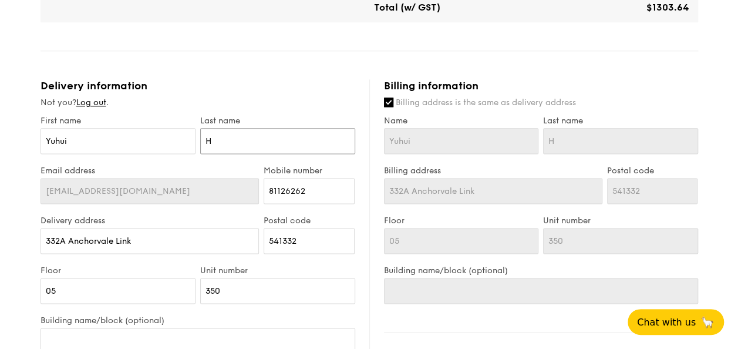
type input "Ho"
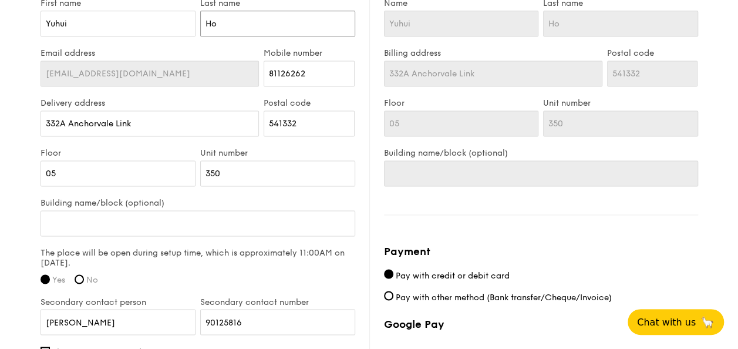
scroll to position [746, 0]
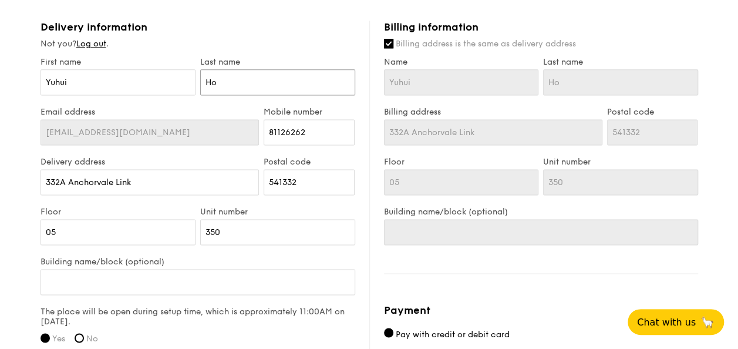
type input "Ho"
drag, startPoint x: 170, startPoint y: 177, endPoint x: 39, endPoint y: 179, distance: 131.6
click at [39, 178] on div "Delivery address [STREET_ADDRESS]" at bounding box center [150, 182] width 224 height 50
drag, startPoint x: 301, startPoint y: 179, endPoint x: 250, endPoint y: 179, distance: 50.5
click at [250, 179] on div "Delivery address [STREET_ADDRESS] Postal code 541332" at bounding box center [197, 182] width 319 height 50
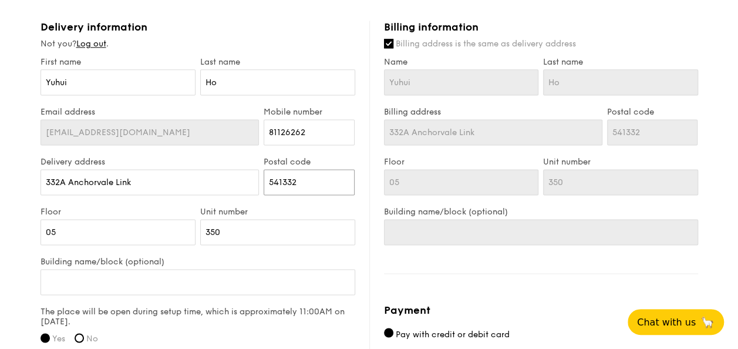
paste input "3420"
type input "534202"
drag, startPoint x: 198, startPoint y: 172, endPoint x: 6, endPoint y: 177, distance: 191.5
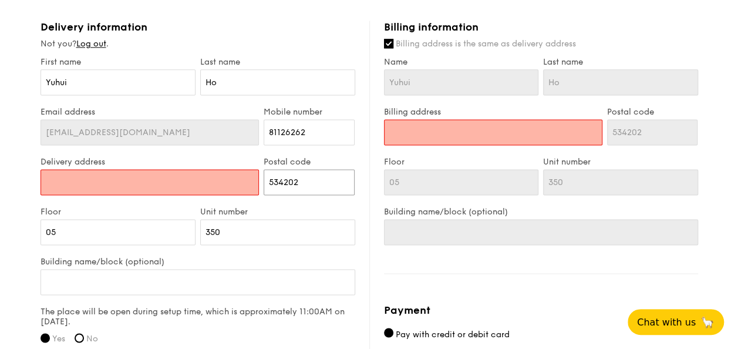
click at [274, 177] on input "534202" at bounding box center [309, 182] width 91 height 26
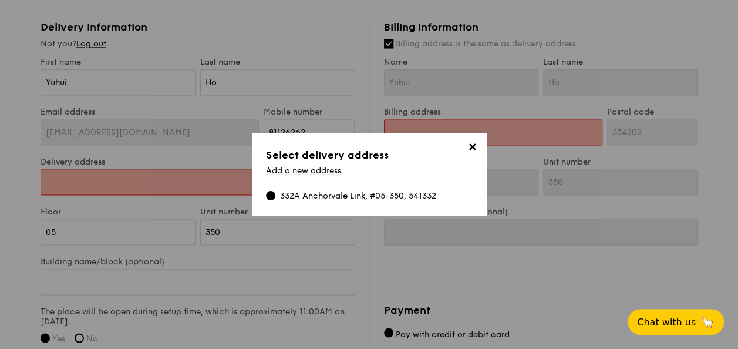
click at [476, 149] on span "✕" at bounding box center [473, 149] width 16 height 16
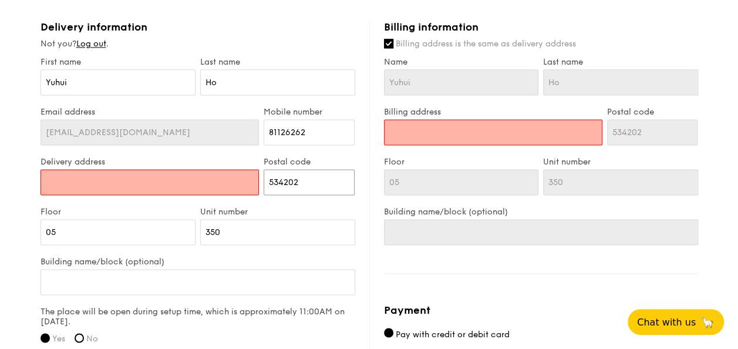
click at [327, 186] on input "534202" at bounding box center [309, 182] width 91 height 26
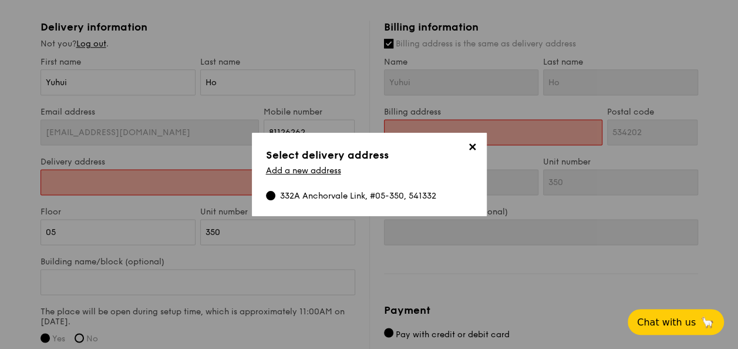
click at [331, 177] on div "Add a new address" at bounding box center [369, 173] width 207 height 15
click at [465, 148] on span "✕" at bounding box center [473, 149] width 16 height 16
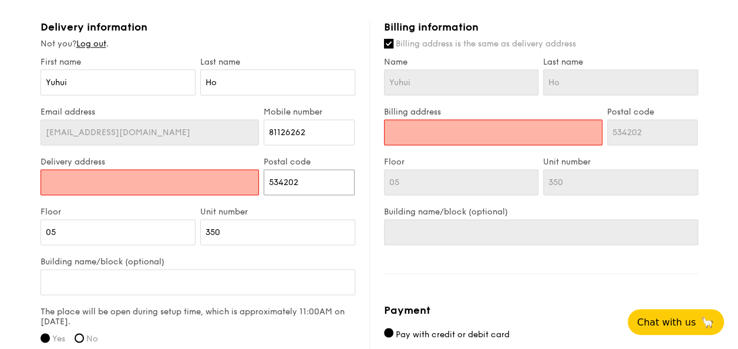
drag, startPoint x: 309, startPoint y: 182, endPoint x: 248, endPoint y: 182, distance: 60.5
click at [248, 182] on div "Delivery address Postal code 534202" at bounding box center [197, 182] width 319 height 50
type input "5"
type input "53"
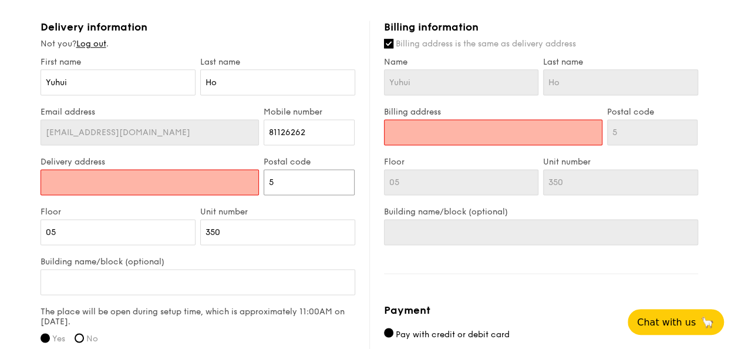
type input "53"
type input "534"
type input "5342"
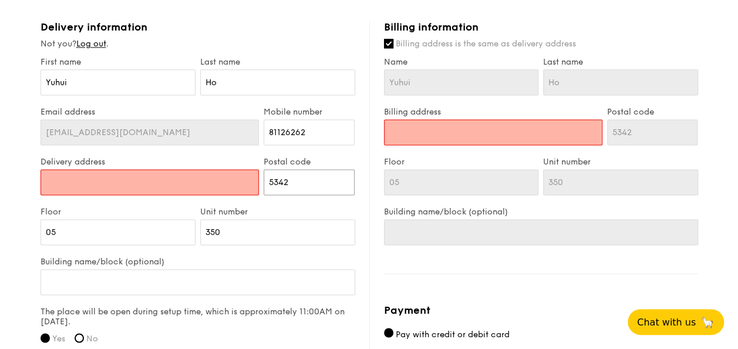
type input "53420"
type input "534202"
click at [176, 186] on input "Delivery address" at bounding box center [150, 182] width 219 height 26
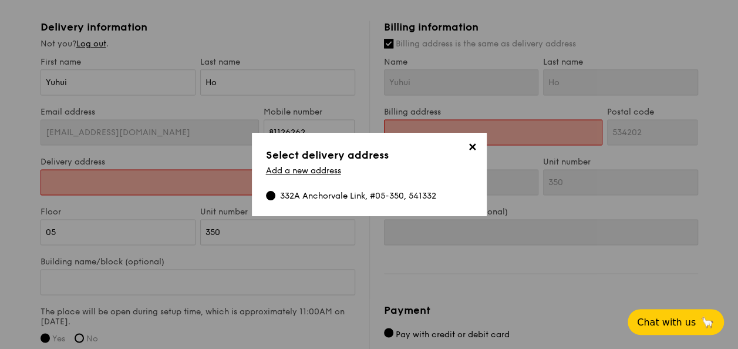
click at [472, 147] on span "✕" at bounding box center [473, 149] width 16 height 16
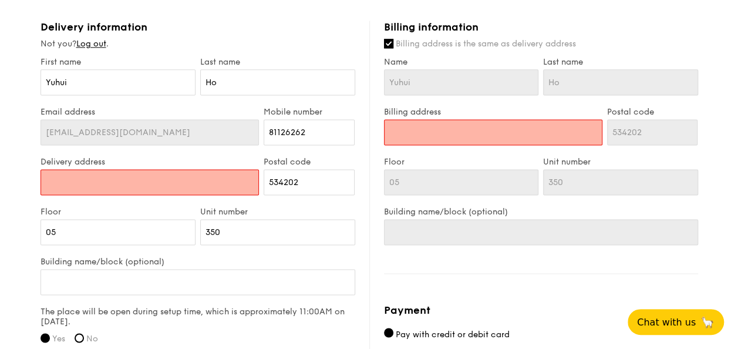
click at [428, 130] on input "Billing address" at bounding box center [493, 132] width 218 height 26
click at [147, 184] on input "Delivery address" at bounding box center [150, 182] width 219 height 26
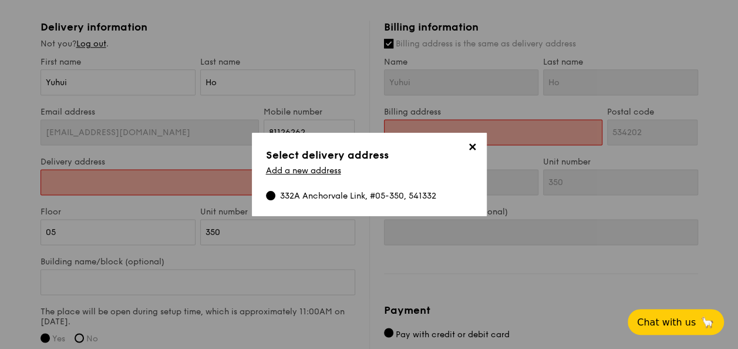
click at [477, 155] on span "✕" at bounding box center [473, 149] width 16 height 16
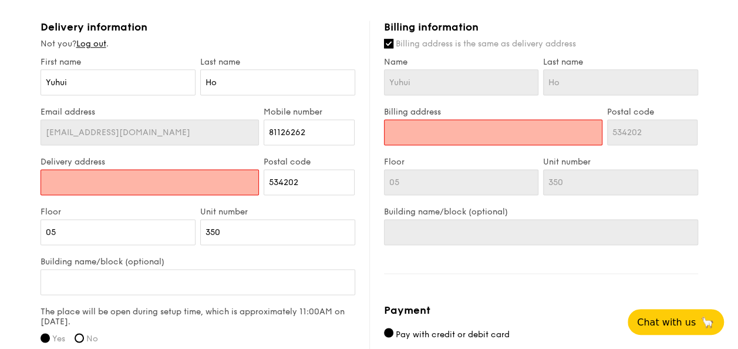
click at [238, 181] on input "Delivery address" at bounding box center [150, 182] width 219 height 26
drag, startPoint x: 292, startPoint y: 179, endPoint x: 236, endPoint y: 179, distance: 56.4
click at [236, 179] on div "Delivery address Postal code 534202" at bounding box center [197, 182] width 319 height 50
click at [126, 183] on input "Delivery address" at bounding box center [150, 182] width 219 height 26
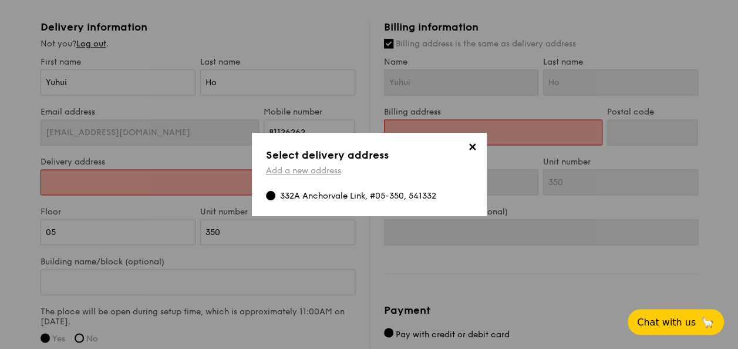
click at [328, 174] on link "Add a new address" at bounding box center [303, 171] width 75 height 10
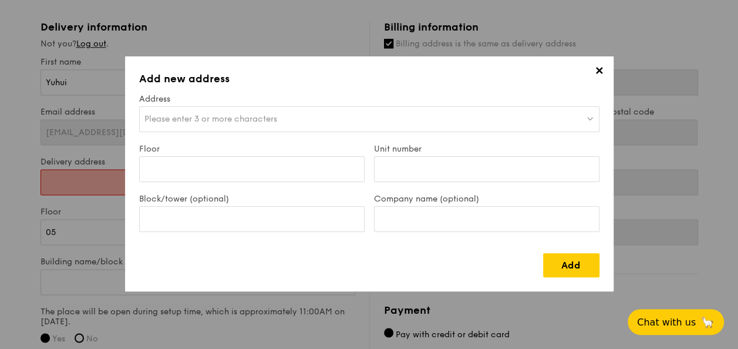
click at [241, 122] on span "Please enter 3 or more characters" at bounding box center [210, 119] width 133 height 10
click at [254, 115] on input "search" at bounding box center [369, 120] width 459 height 26
click at [238, 238] on div "Block/tower (optional)" at bounding box center [251, 219] width 235 height 50
click at [251, 121] on span "Please enter 3 or more characters" at bounding box center [210, 119] width 133 height 10
type input "Rio Vista Function Room"
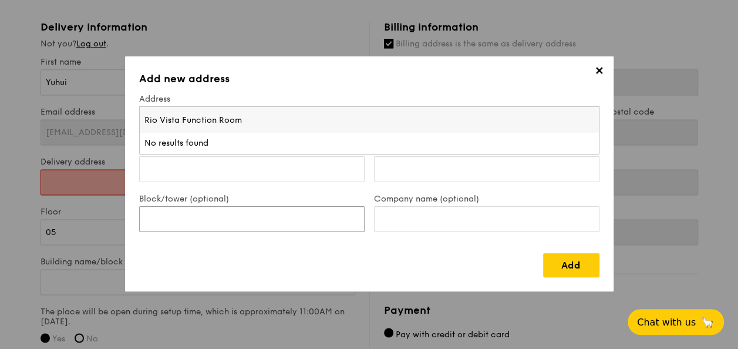
click at [258, 215] on input "Block/tower (optional)" at bounding box center [252, 219] width 226 height 26
click at [274, 174] on input "Floor" at bounding box center [252, 169] width 226 height 26
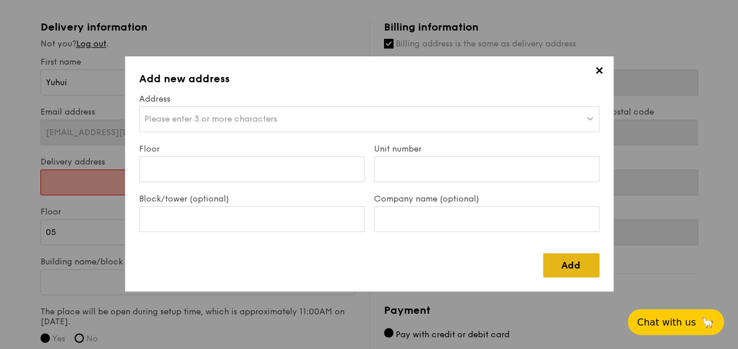
click at [572, 269] on link "Add" at bounding box center [571, 265] width 56 height 24
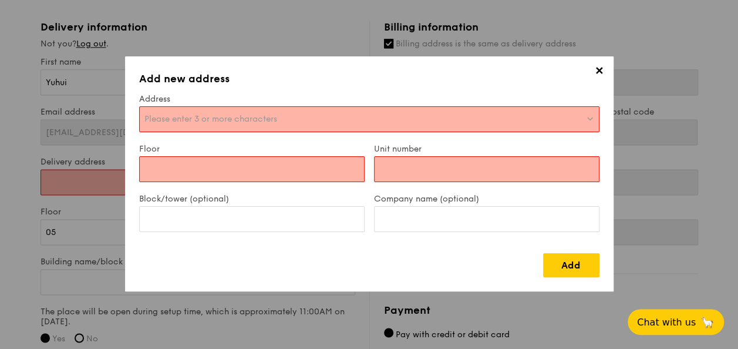
click at [257, 169] on input "Floor" at bounding box center [252, 169] width 226 height 26
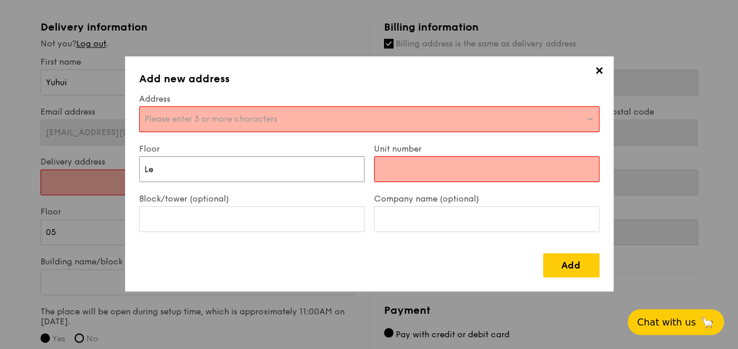
type input "L"
type input "f"
type input "F"
type input "Level 1"
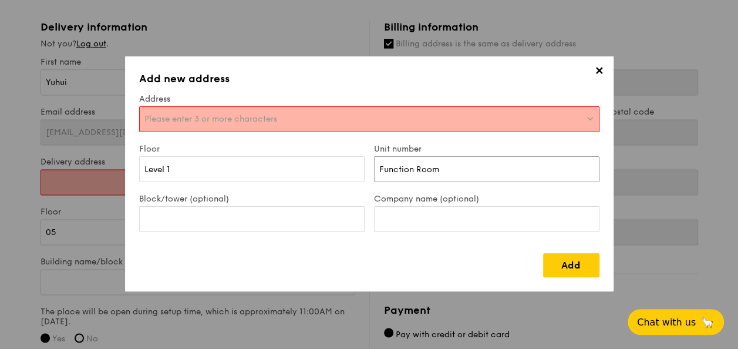
type input "Function Room"
click at [251, 117] on span "Please enter 3 or more characters" at bounding box center [210, 119] width 133 height 10
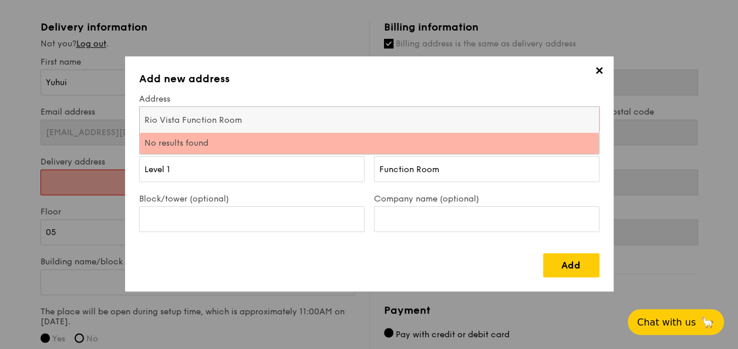
click at [250, 120] on input "Rio Vista Function Room" at bounding box center [369, 120] width 459 height 26
click at [573, 268] on link "Add" at bounding box center [571, 265] width 56 height 24
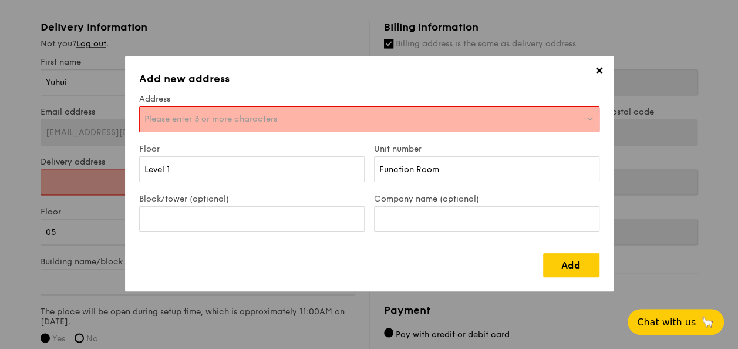
click at [275, 110] on div "Please enter 3 or more characters" at bounding box center [369, 119] width 460 height 26
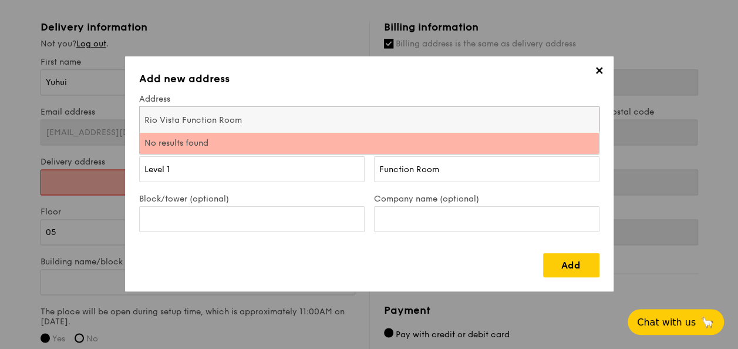
drag, startPoint x: 273, startPoint y: 116, endPoint x: 117, endPoint y: 119, distance: 155.1
click at [117, 119] on div "✕ Add new address Address Please enter 3 or more characters Rio Vista Function …" at bounding box center [369, 174] width 738 height 349
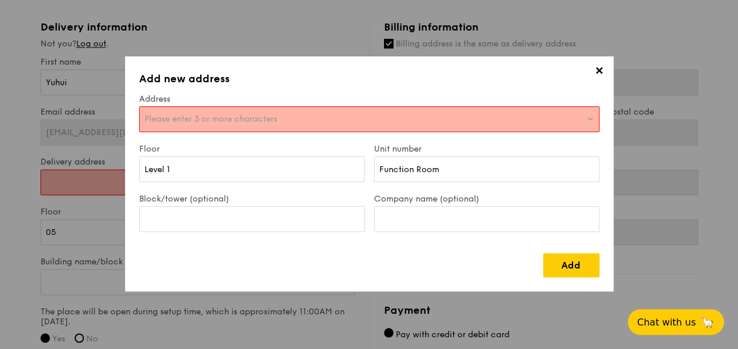
click at [589, 118] on img at bounding box center [590, 118] width 8 height 9
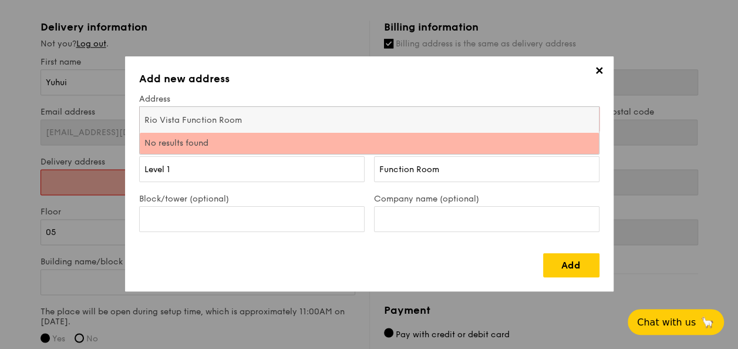
click at [169, 143] on li "No results found" at bounding box center [369, 143] width 459 height 21
click at [190, 100] on label "Address" at bounding box center [369, 99] width 460 height 10
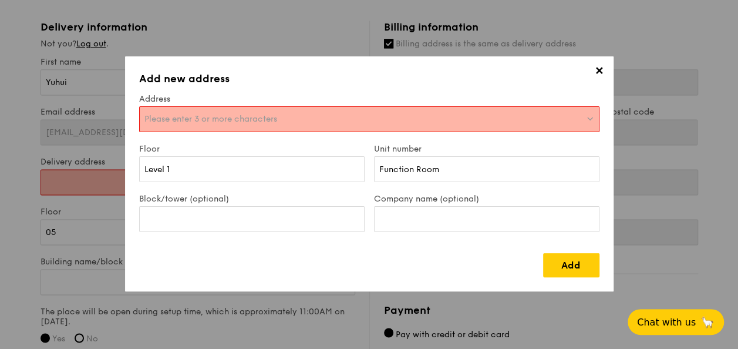
click at [209, 121] on span "Please enter 3 or more characters" at bounding box center [210, 119] width 133 height 10
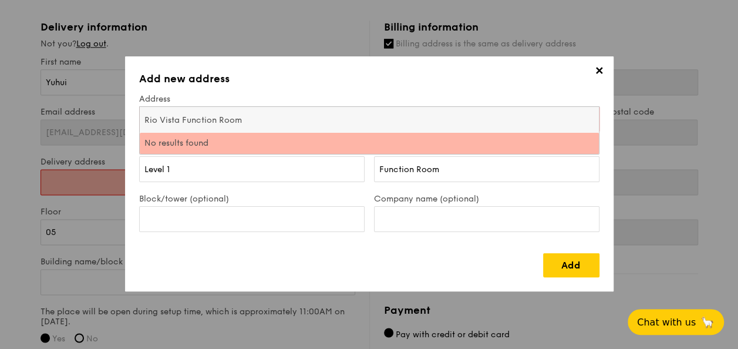
click at [209, 121] on input "Rio Vista Function Room" at bounding box center [369, 120] width 459 height 26
click at [570, 260] on link "Add" at bounding box center [571, 265] width 56 height 24
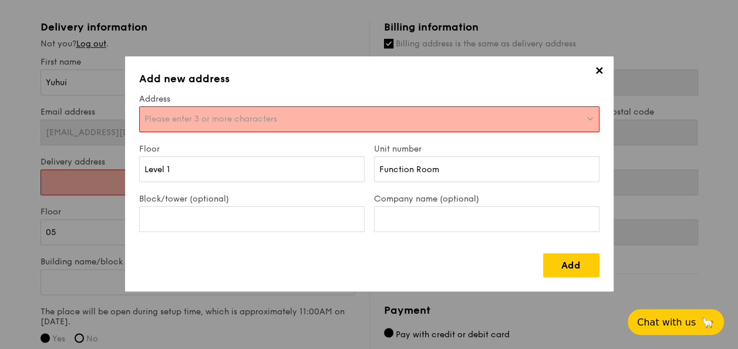
click at [224, 115] on span "Please enter 3 or more characters" at bounding box center [210, 119] width 133 height 10
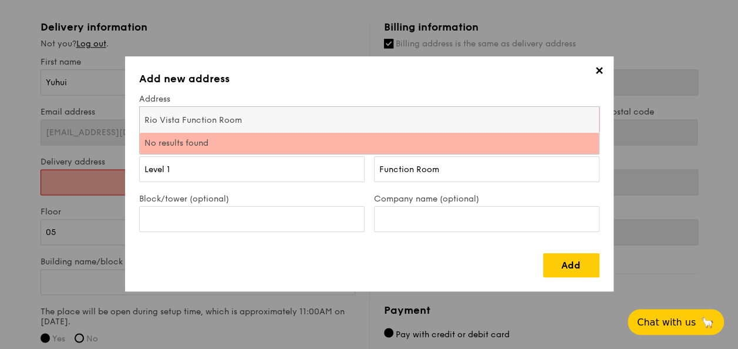
click at [602, 69] on span "✕" at bounding box center [599, 73] width 16 height 16
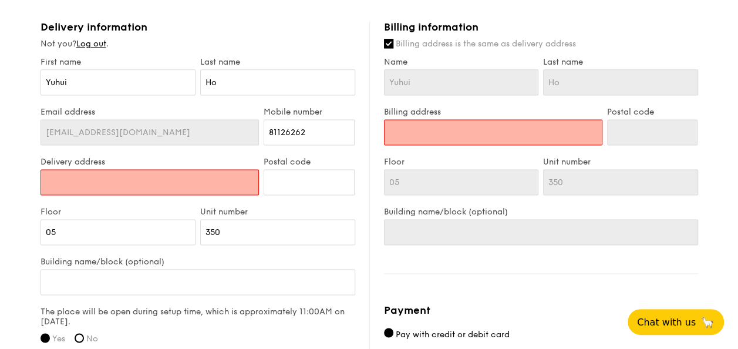
click at [223, 184] on input "Delivery address" at bounding box center [150, 182] width 219 height 26
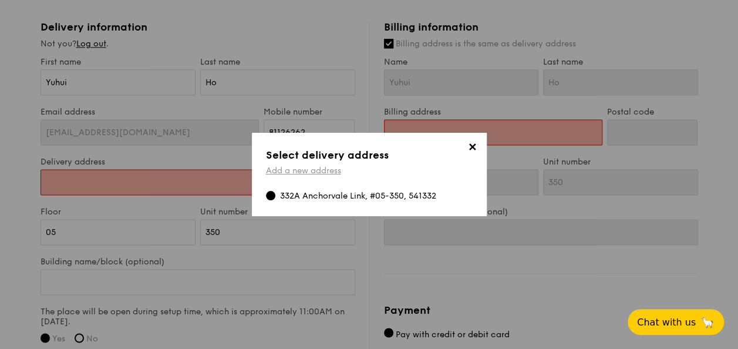
click at [278, 174] on link "Add a new address" at bounding box center [303, 171] width 75 height 10
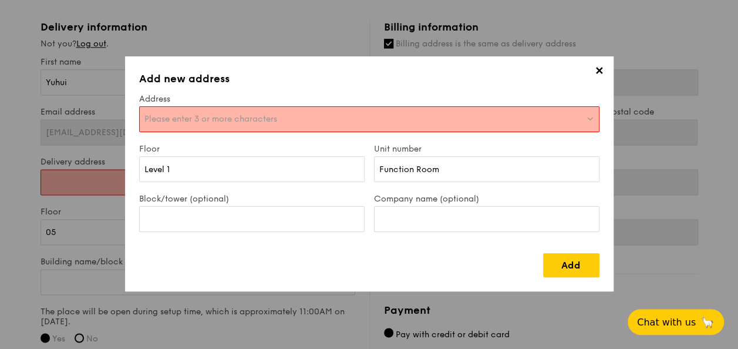
click at [217, 127] on div "Please enter 3 or more characters" at bounding box center [369, 119] width 460 height 26
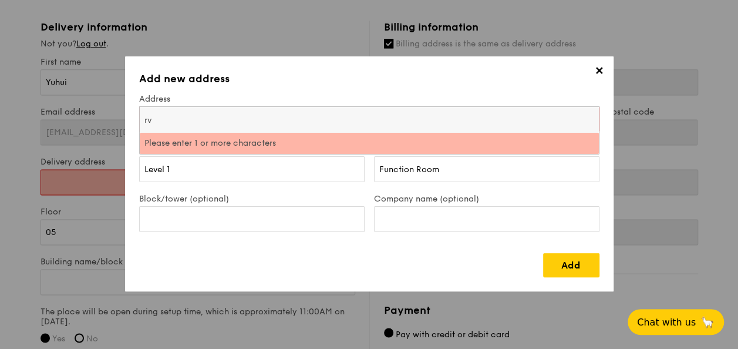
type input "r"
type input "RV"
click at [572, 260] on link "Add" at bounding box center [571, 265] width 56 height 24
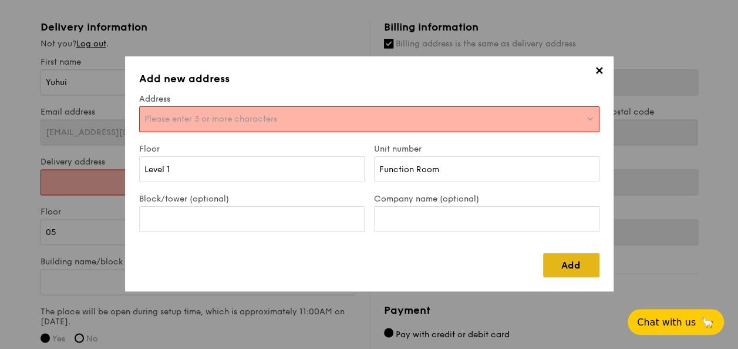
click at [572, 260] on link "Add" at bounding box center [571, 265] width 56 height 24
click at [266, 114] on span "Please enter 3 or more characters" at bounding box center [210, 119] width 133 height 10
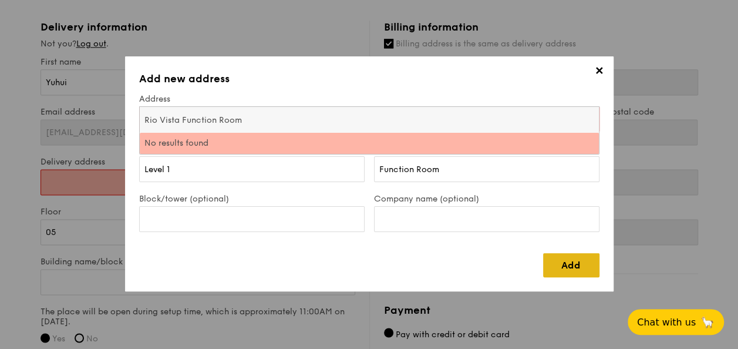
type input "Rio Vista Function Room"
click at [564, 264] on link "Add" at bounding box center [571, 265] width 56 height 24
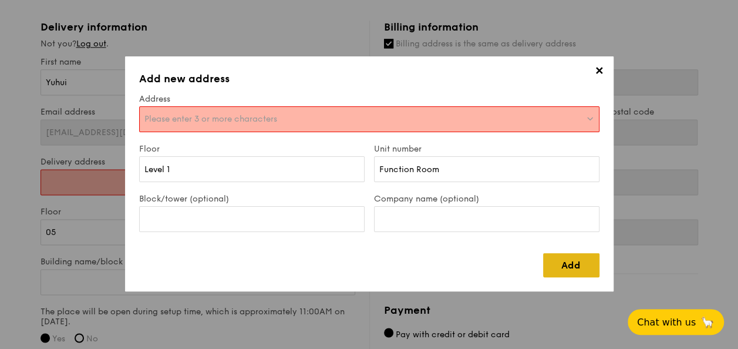
click at [564, 264] on link "Add" at bounding box center [571, 265] width 56 height 24
click at [593, 119] on img at bounding box center [590, 118] width 8 height 9
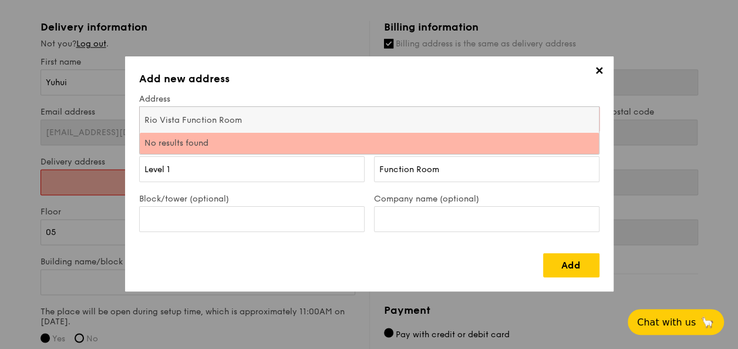
click at [593, 119] on input "Rio Vista Function Room" at bounding box center [369, 120] width 459 height 26
drag, startPoint x: 281, startPoint y: 115, endPoint x: 125, endPoint y: 119, distance: 156.3
click at [125, 119] on div "✕ Add new address Address Please enter 3 or more characters Rio Vista Function …" at bounding box center [369, 173] width 489 height 235
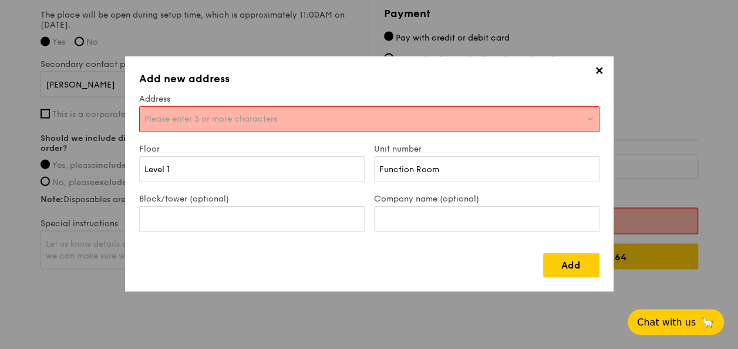
scroll to position [1051, 0]
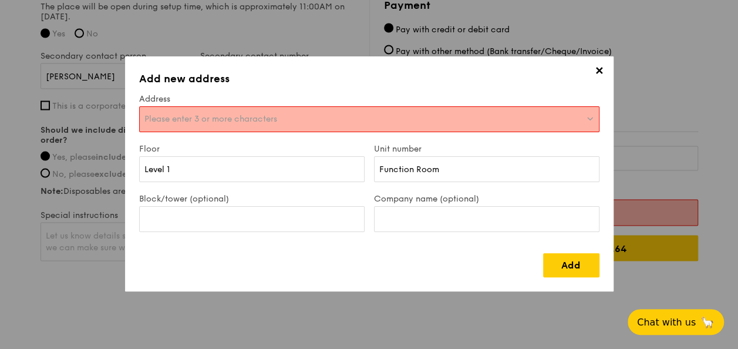
click at [194, 119] on span "Please enter 3 or more characters" at bounding box center [210, 119] width 133 height 10
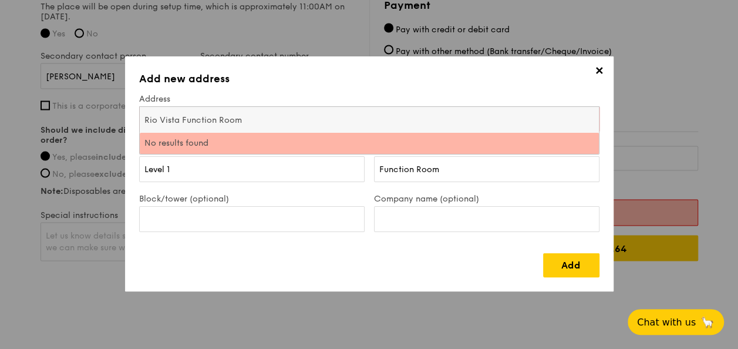
drag, startPoint x: 253, startPoint y: 122, endPoint x: 120, endPoint y: 123, distance: 132.7
click at [120, 123] on div "✕ Add new address Address Please enter 3 or more characters Rio Vista Function …" at bounding box center [369, 174] width 738 height 349
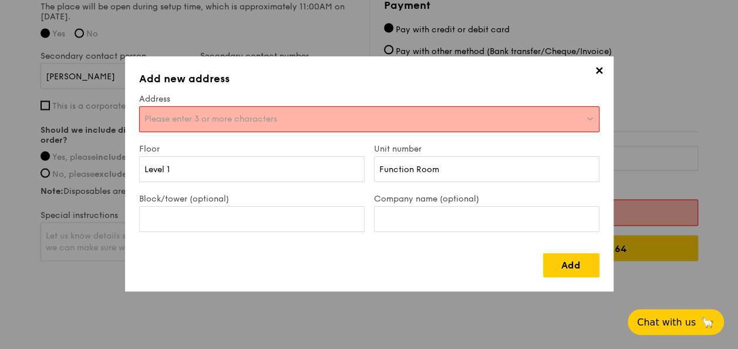
scroll to position [1055, 0]
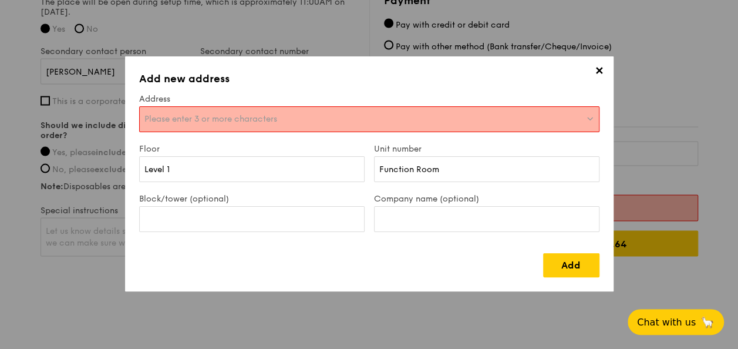
click at [233, 121] on span "Please enter 3 or more characters" at bounding box center [210, 119] width 133 height 10
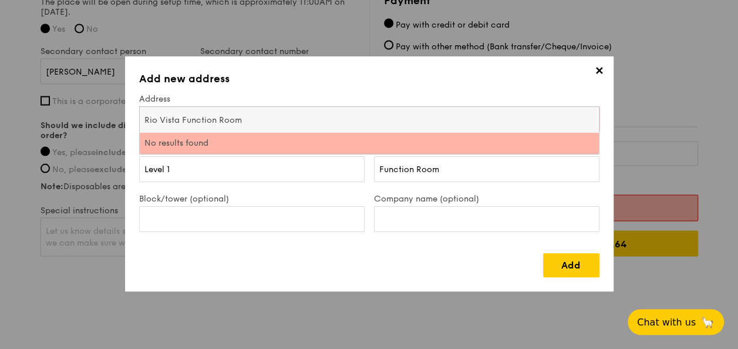
type input "Rio Vista Function Room1"
drag, startPoint x: 249, startPoint y: 120, endPoint x: 83, endPoint y: 120, distance: 165.6
click at [83, 120] on div "✕ Add new address Address Please enter 3 or more characters Rio Vista Function …" at bounding box center [369, 174] width 738 height 349
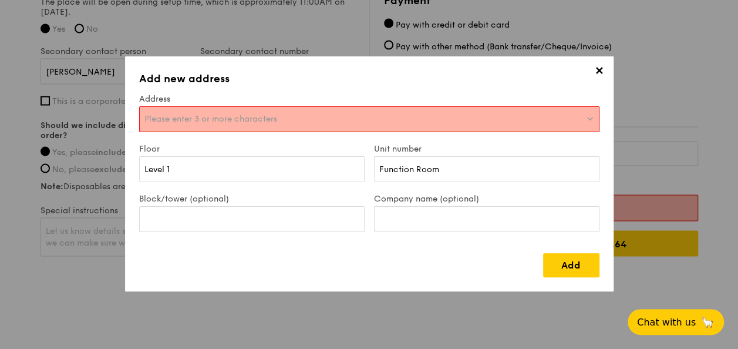
click at [264, 125] on div "Please enter 3 or more characters" at bounding box center [369, 119] width 460 height 26
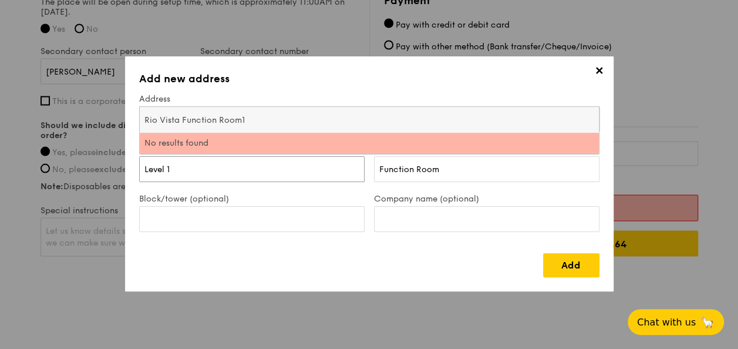
click at [182, 170] on input "Level 1" at bounding box center [252, 169] width 226 height 26
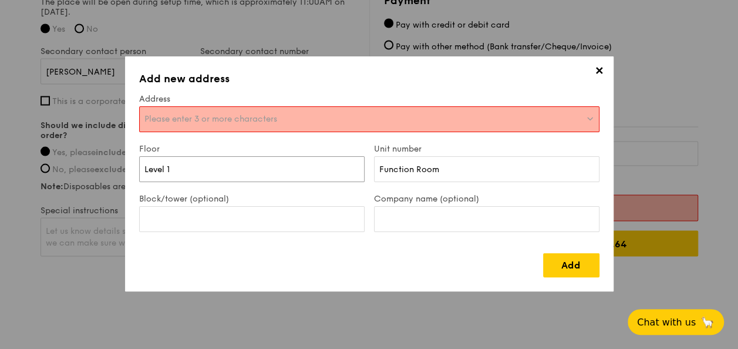
drag, startPoint x: 203, startPoint y: 167, endPoint x: 90, endPoint y: 167, distance: 112.2
click at [90, 167] on div "✕ Add new address Address Please enter 3 or more characters Floor Level 1 Unit …" at bounding box center [369, 174] width 738 height 349
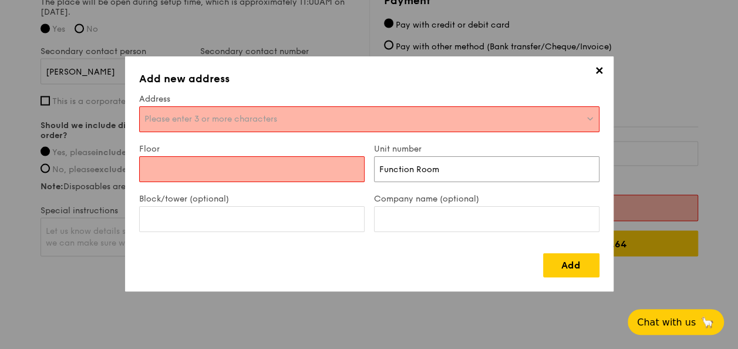
drag, startPoint x: 482, startPoint y: 168, endPoint x: 296, endPoint y: 164, distance: 185.6
click at [296, 164] on div "Floor Unit number Function Room" at bounding box center [369, 169] width 470 height 50
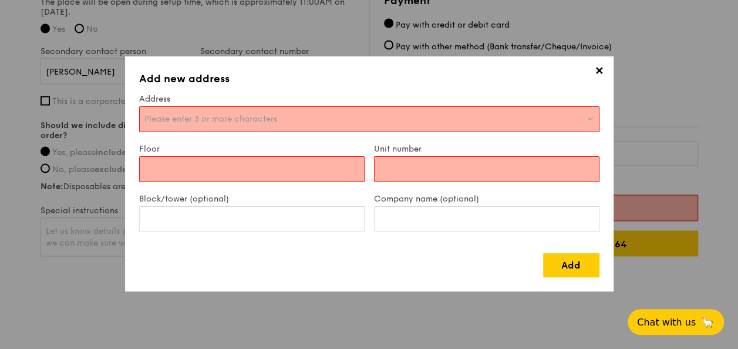
click at [327, 122] on div "Please enter 3 or more characters" at bounding box center [369, 119] width 460 height 26
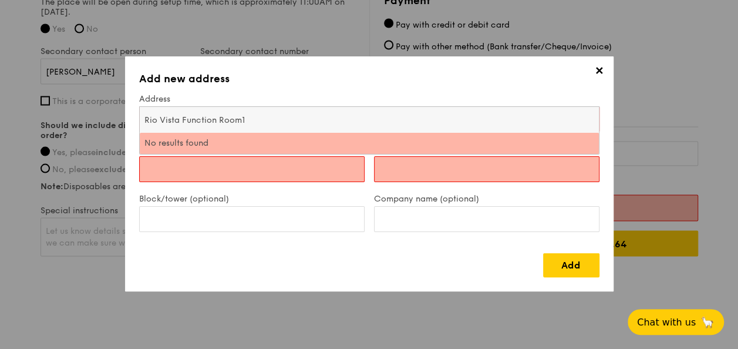
drag, startPoint x: 244, startPoint y: 119, endPoint x: 102, endPoint y: 119, distance: 142.7
click at [102, 119] on div "✕ Add new address Address Please enter 3 or more characters Rio Vista Function …" at bounding box center [369, 174] width 738 height 349
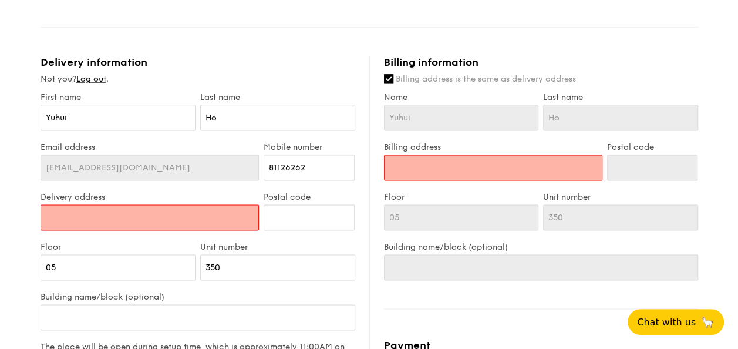
scroll to position [703, 0]
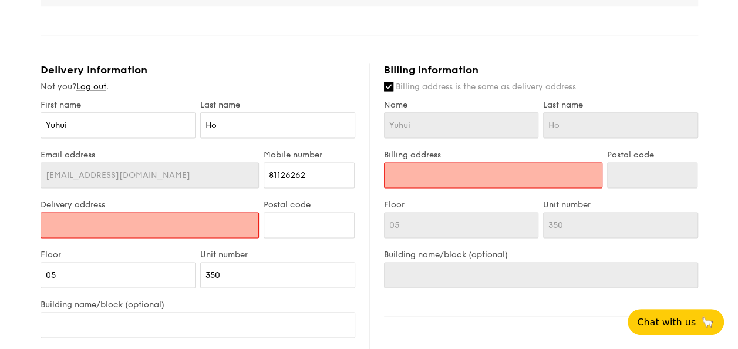
click at [217, 230] on input "Delivery address" at bounding box center [150, 225] width 219 height 26
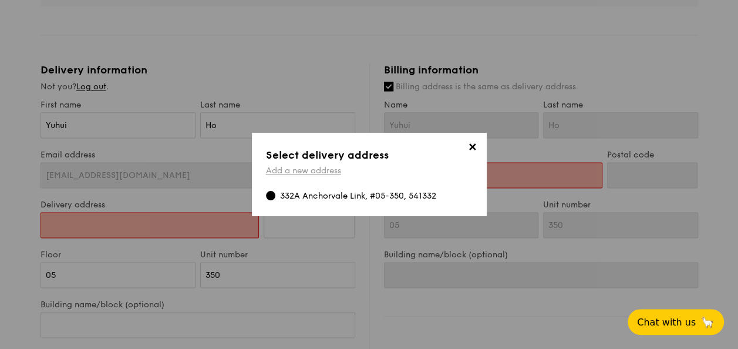
click at [311, 169] on link "Add a new address" at bounding box center [303, 171] width 75 height 10
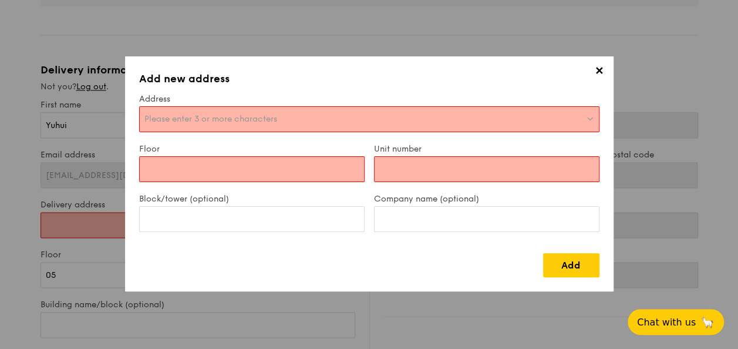
click at [277, 115] on span "Please enter 3 or more characters" at bounding box center [210, 119] width 133 height 10
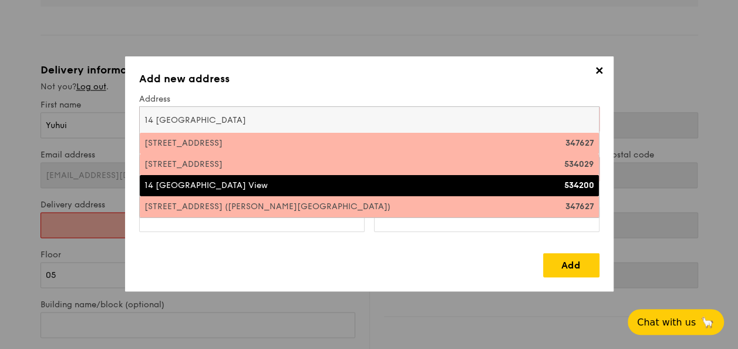
type input "14 [GEOGRAPHIC_DATA]"
click at [261, 185] on div "14 [GEOGRAPHIC_DATA] View" at bounding box center [313, 186] width 338 height 12
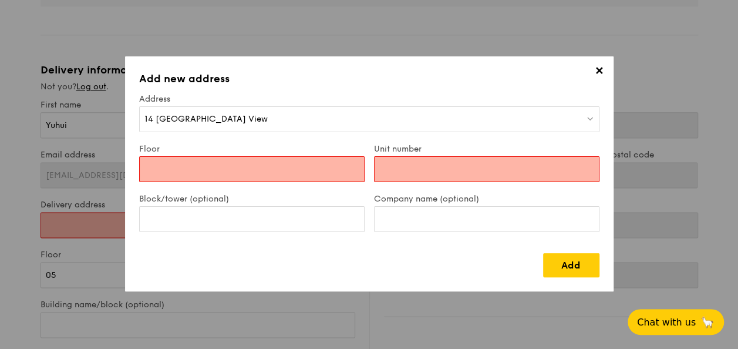
click at [267, 171] on input "Floor" at bounding box center [252, 169] width 226 height 26
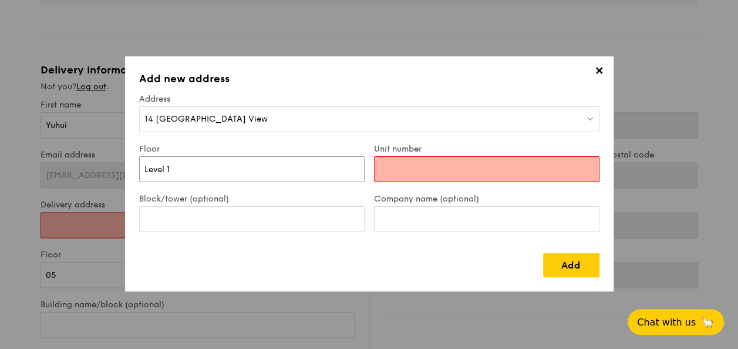
type input "Level 1"
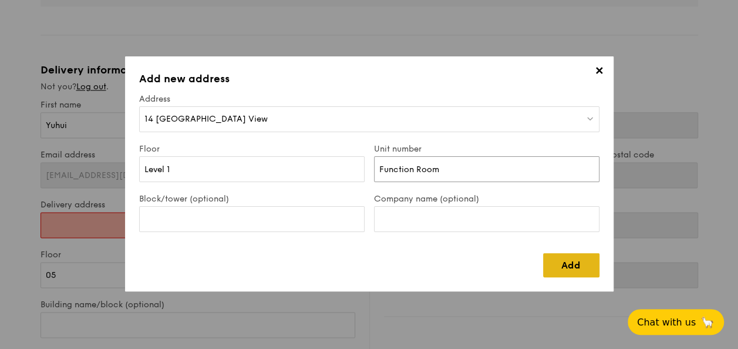
type input "Function Room"
click at [569, 271] on link "Add" at bounding box center [571, 265] width 56 height 24
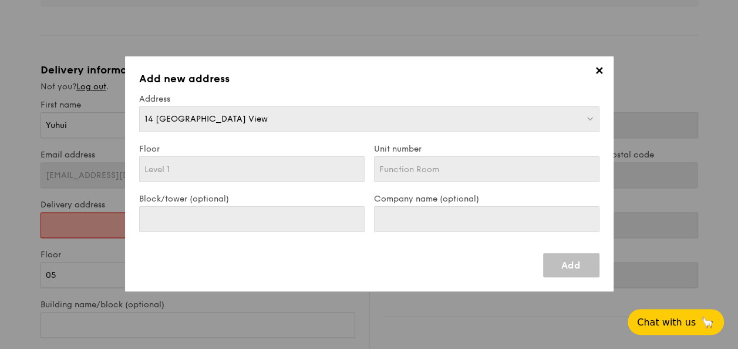
type input "14 [GEOGRAPHIC_DATA] View"
type input "534200"
type input "Level 1"
type input "Function Room"
type input "14 [GEOGRAPHIC_DATA] View"
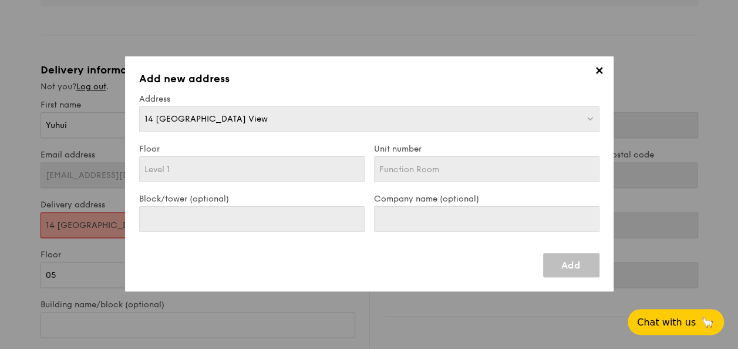
type input "534200"
type input "Level 1"
type input "Function Room"
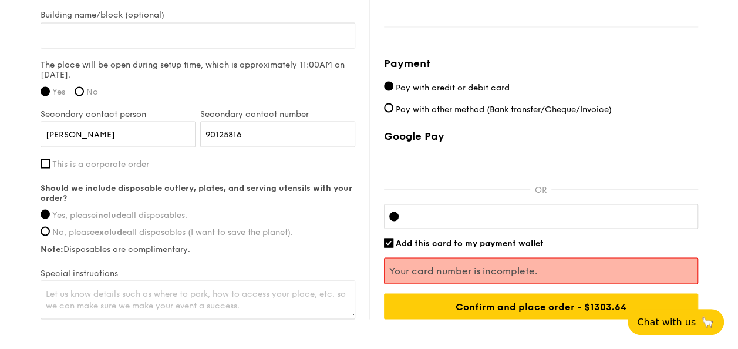
scroll to position [997, 0]
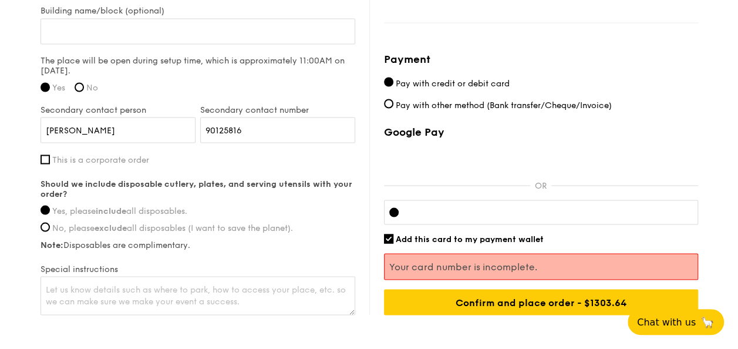
click at [393, 235] on div "Add this card to my payment wallet" at bounding box center [541, 239] width 314 height 10
click at [392, 236] on input "Add this card to my payment wallet" at bounding box center [388, 238] width 9 height 9
checkbox input "false"
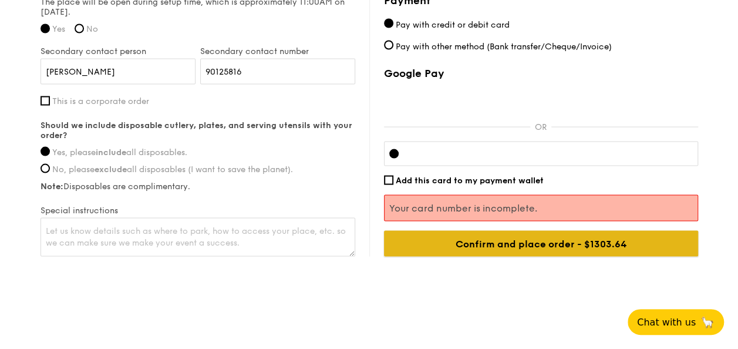
click at [550, 244] on input "Confirm and place order - $1303.64" at bounding box center [541, 243] width 314 height 26
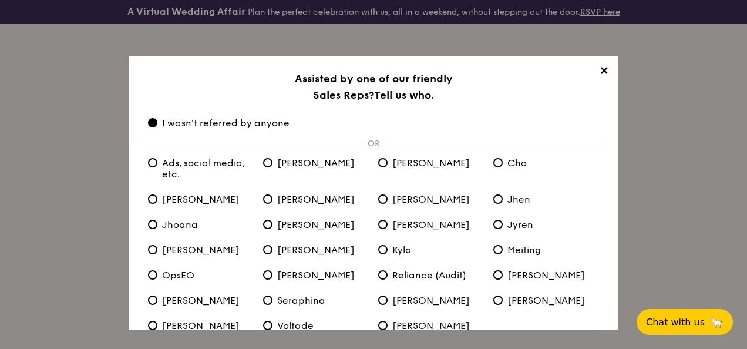
scroll to position [69, 0]
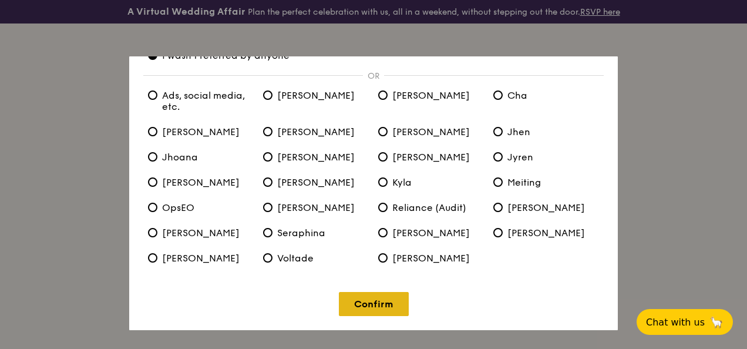
click at [385, 307] on link "Confirm" at bounding box center [374, 304] width 70 height 24
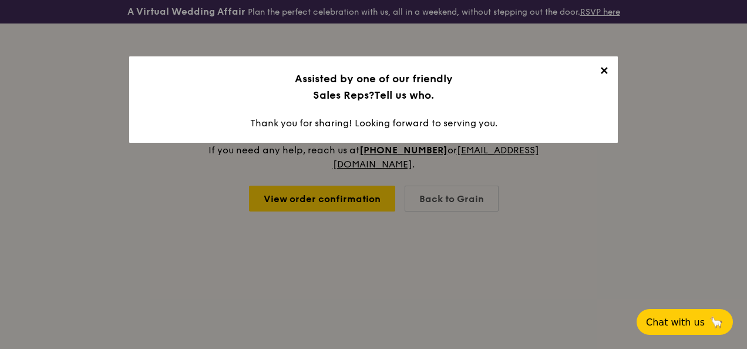
scroll to position [0, 0]
click at [606, 73] on span "✕" at bounding box center [604, 73] width 16 height 16
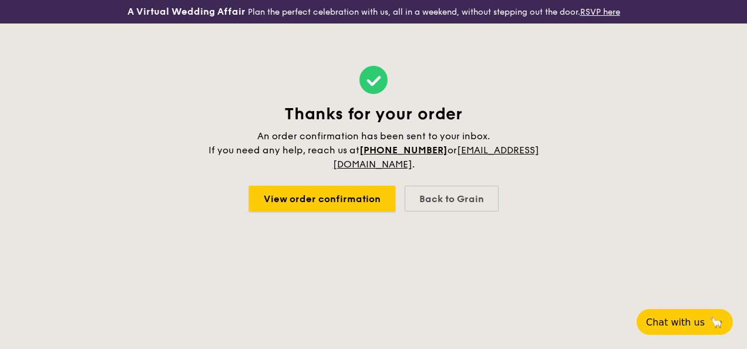
drag, startPoint x: 366, startPoint y: 207, endPoint x: 389, endPoint y: 2, distance: 206.8
click at [366, 207] on link "View order confirmation" at bounding box center [322, 199] width 146 height 26
click at [333, 206] on link "View order confirmation" at bounding box center [322, 199] width 146 height 26
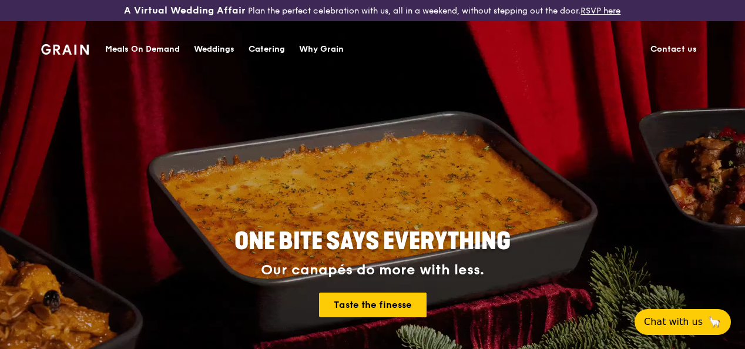
click at [256, 50] on div "Catering" at bounding box center [266, 49] width 36 height 35
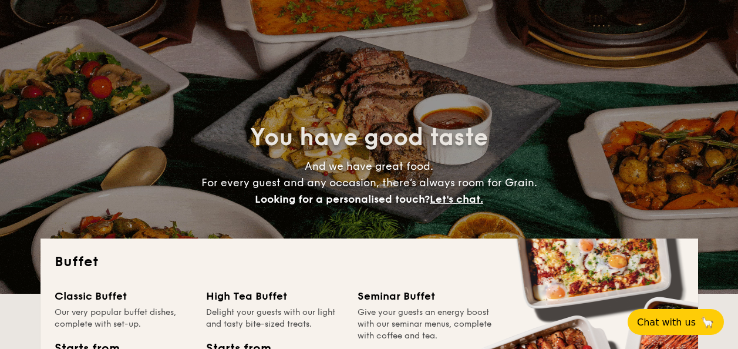
select select
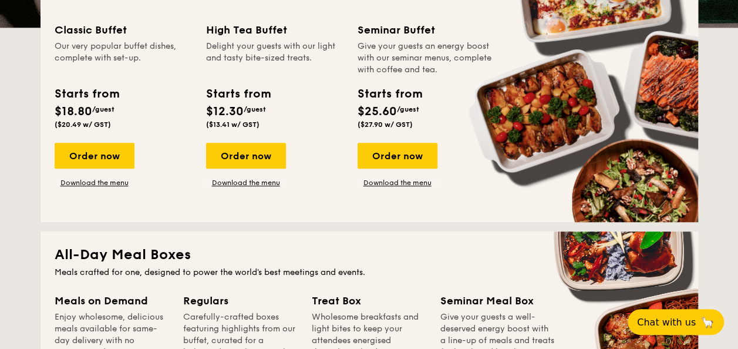
scroll to position [176, 0]
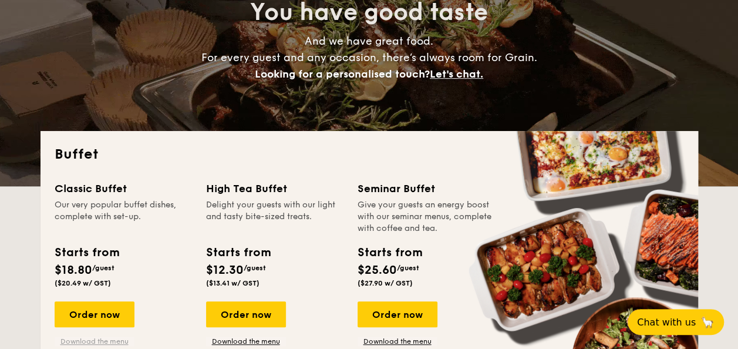
click at [99, 337] on link "Download the menu" at bounding box center [95, 341] width 80 height 9
